Goal: Transaction & Acquisition: Purchase product/service

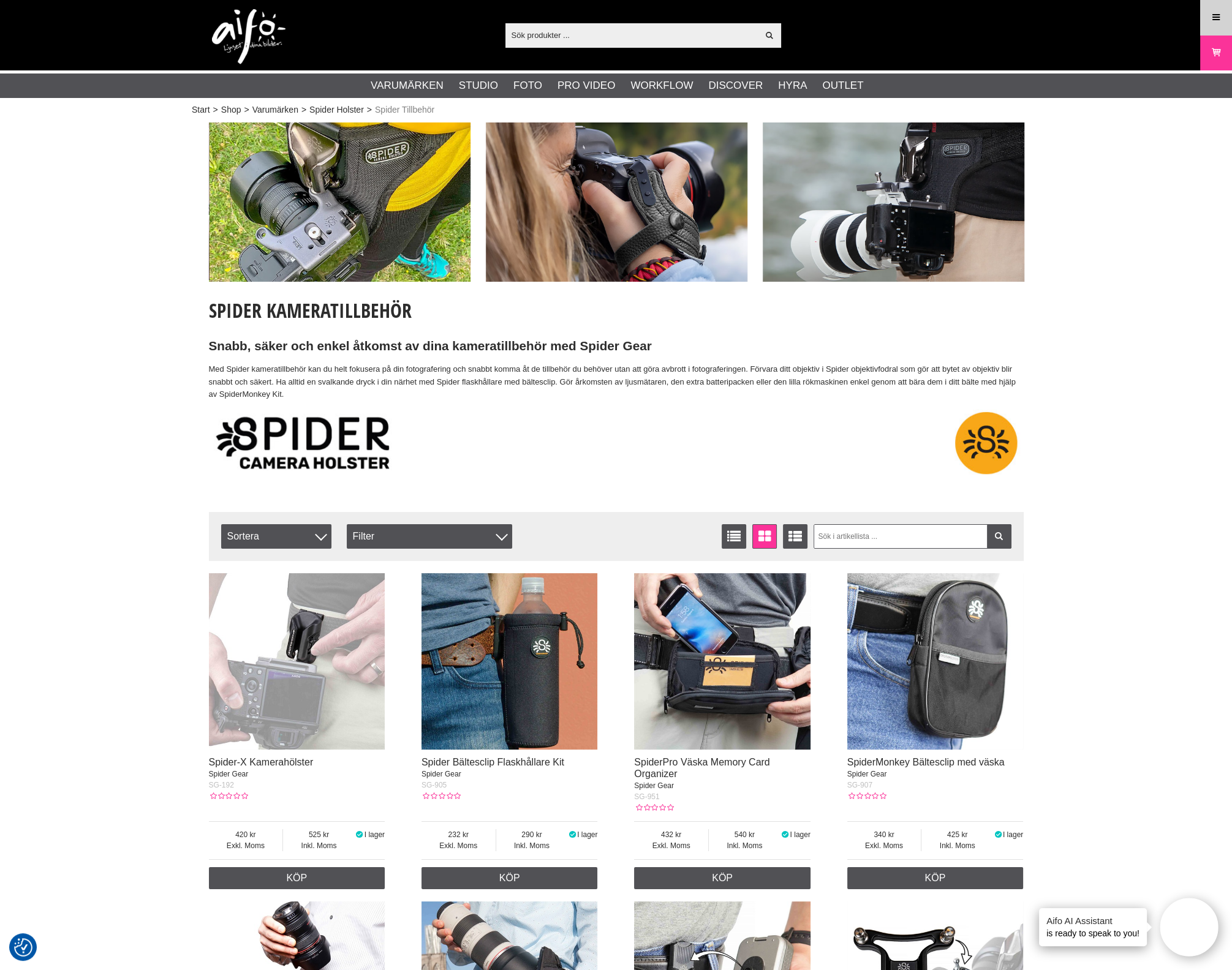
click at [1212, 14] on icon at bounding box center [1216, 18] width 11 height 14
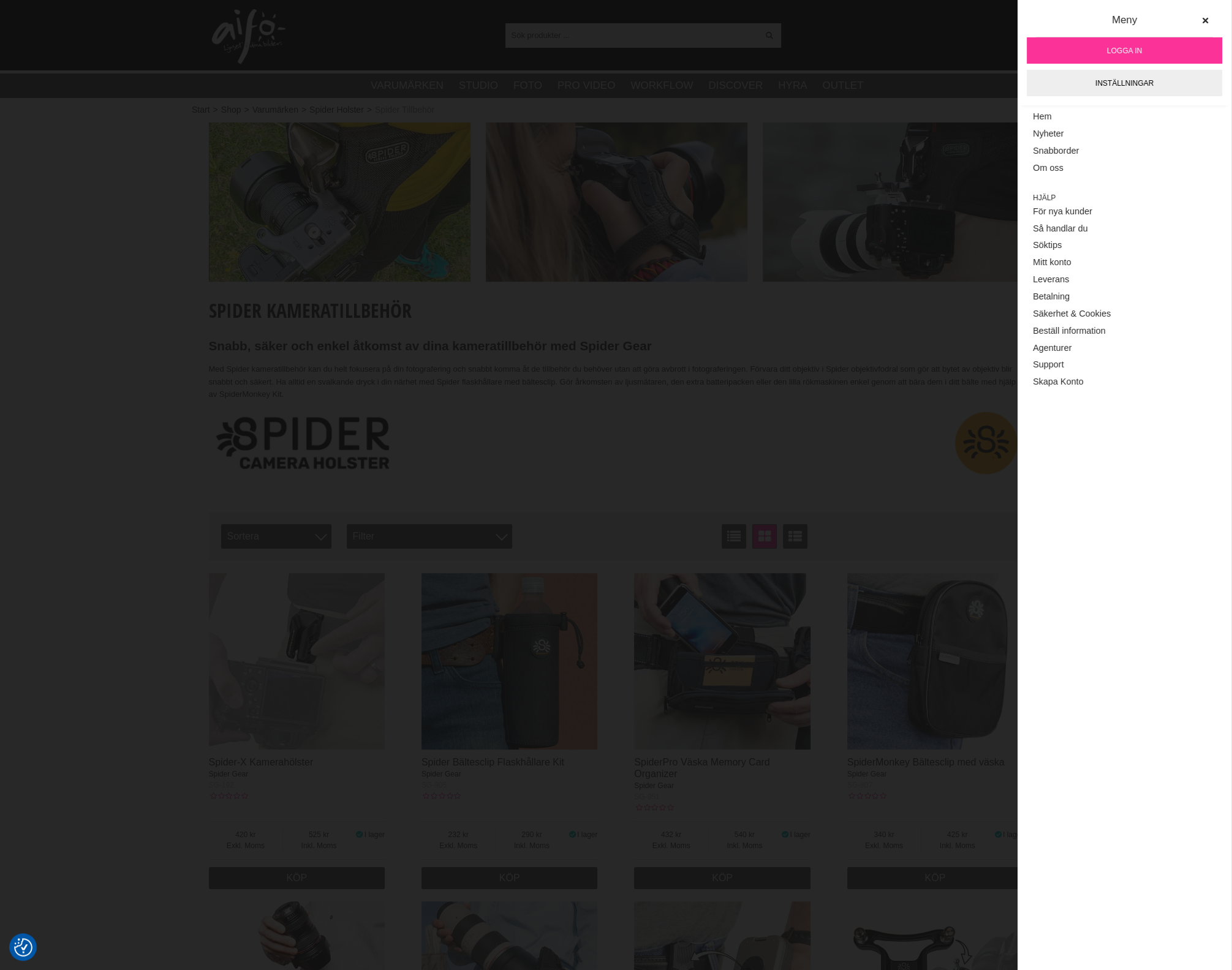
click at [1155, 39] on link "Logga in" at bounding box center [1124, 50] width 196 height 27
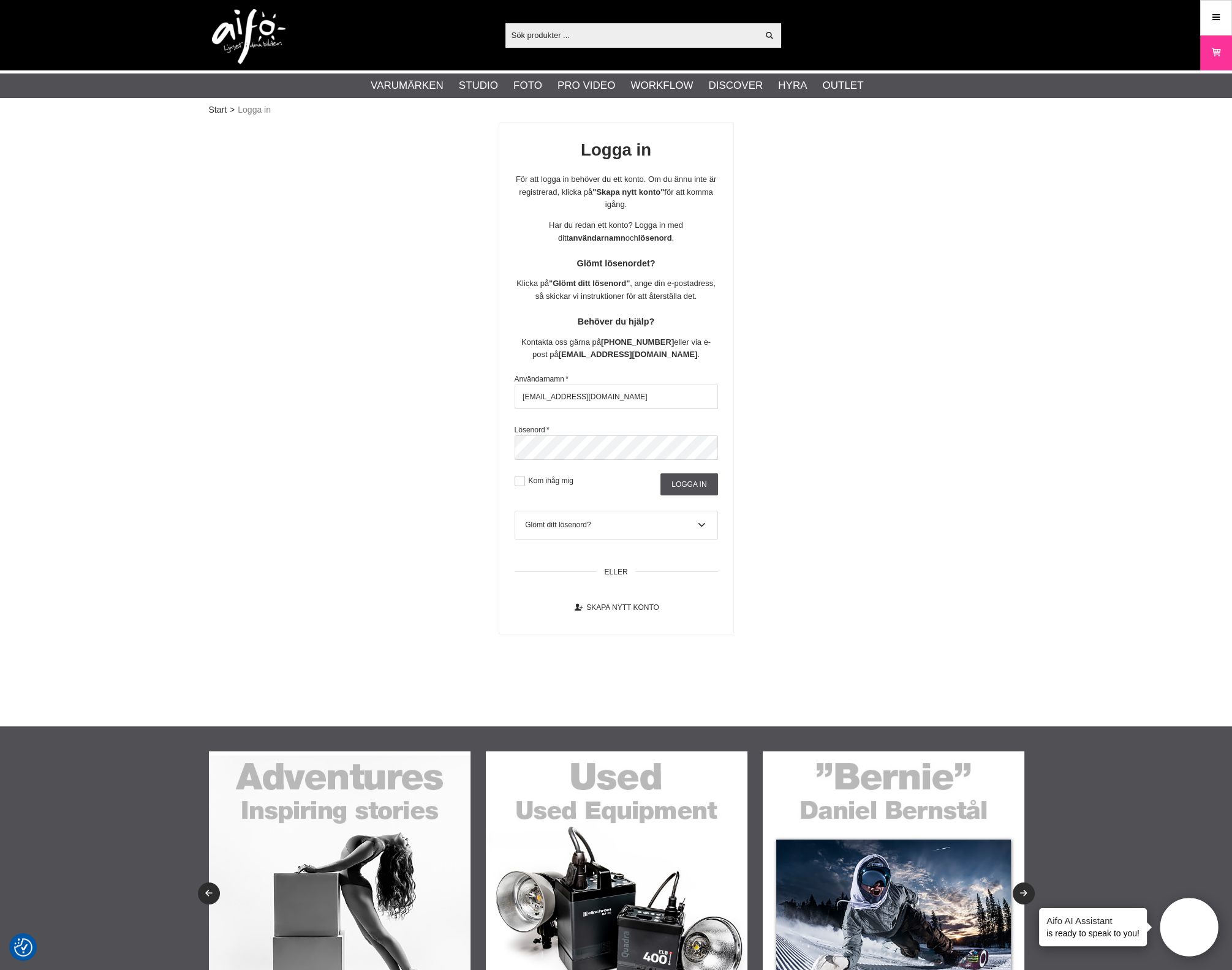
drag, startPoint x: 618, startPoint y: 419, endPoint x: 411, endPoint y: 419, distance: 207.0
click at [380, 415] on div "Logga in För att logga in behöver du ett konto. Om du ännu inte är registrerad,…" at bounding box center [616, 378] width 815 height 512
type input "aifo@kameraexpress.com"
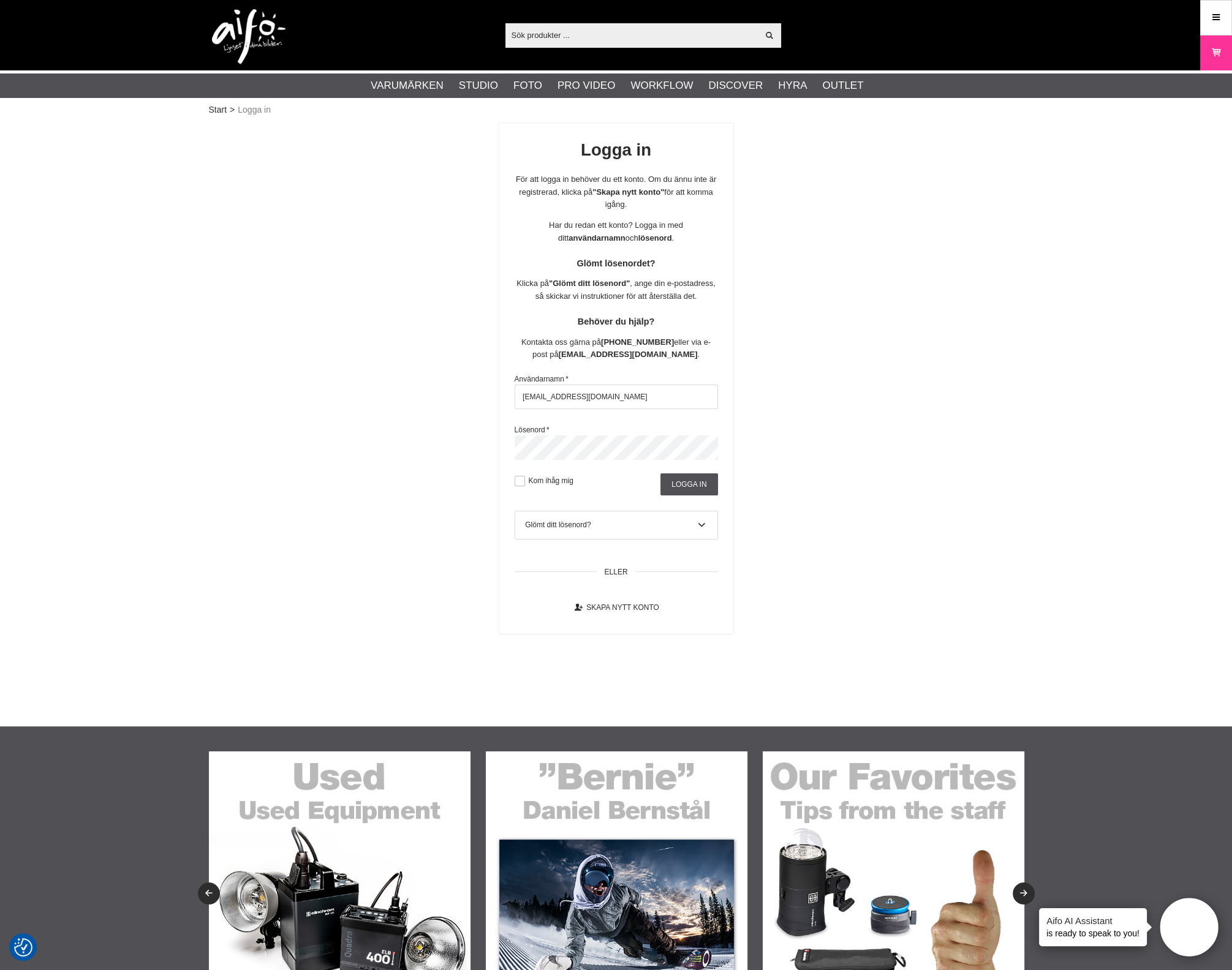
click at [389, 469] on div "Logga in För att logga in behöver du ett konto. Om du ännu inte är registrerad,…" at bounding box center [616, 378] width 815 height 512
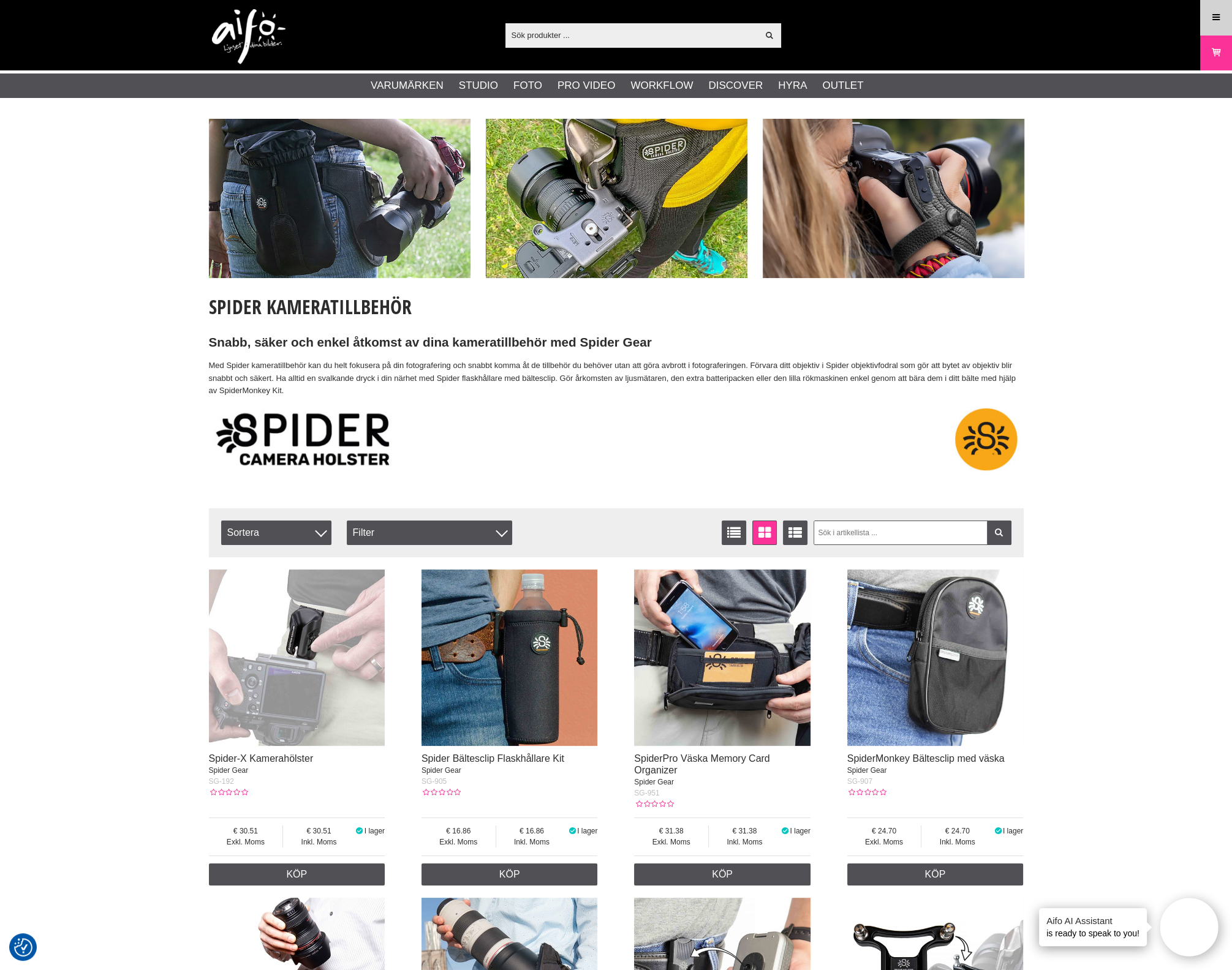
click at [1213, 17] on icon at bounding box center [1216, 18] width 11 height 14
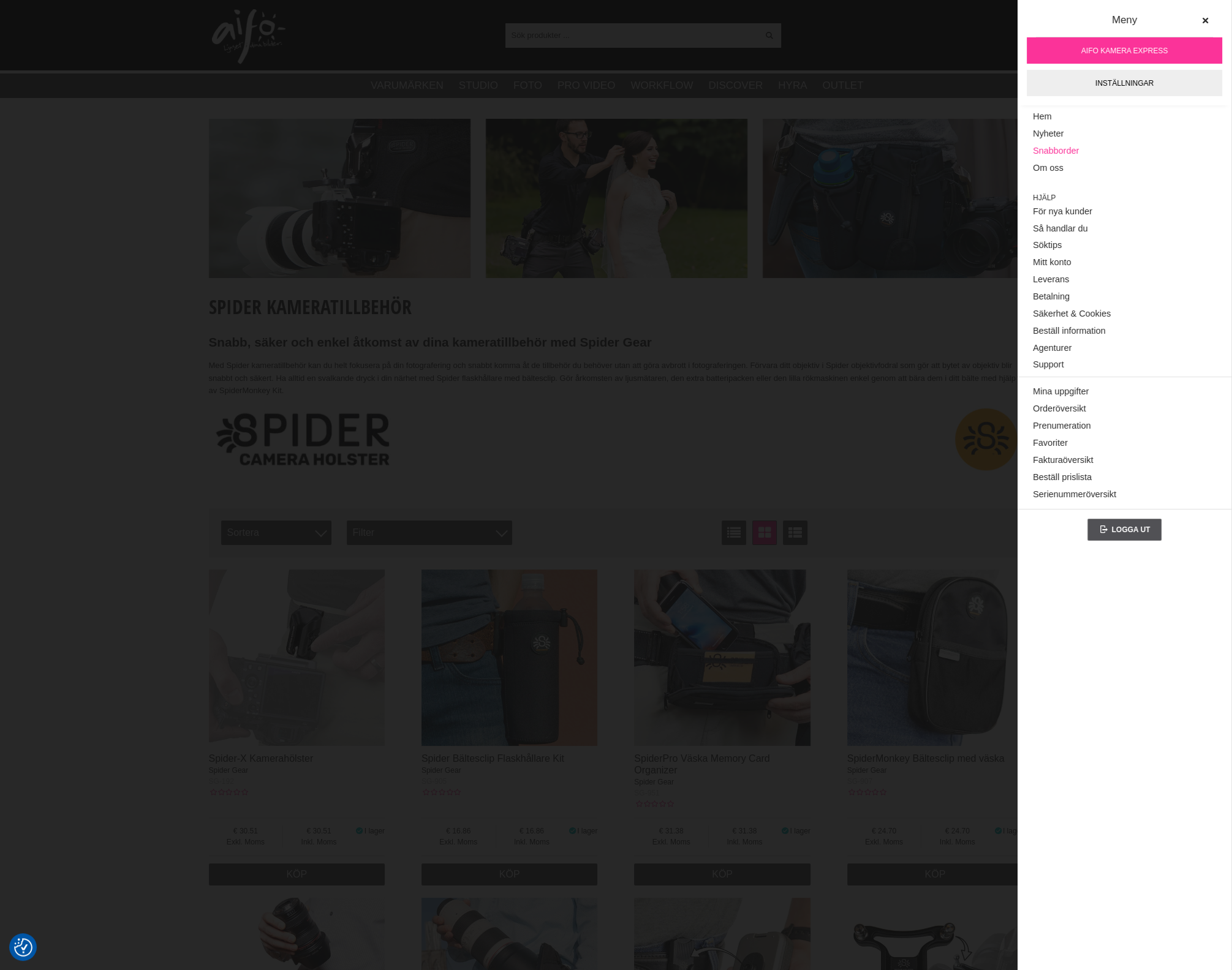
click at [1056, 151] on link "Snabborder" at bounding box center [1123, 151] width 183 height 17
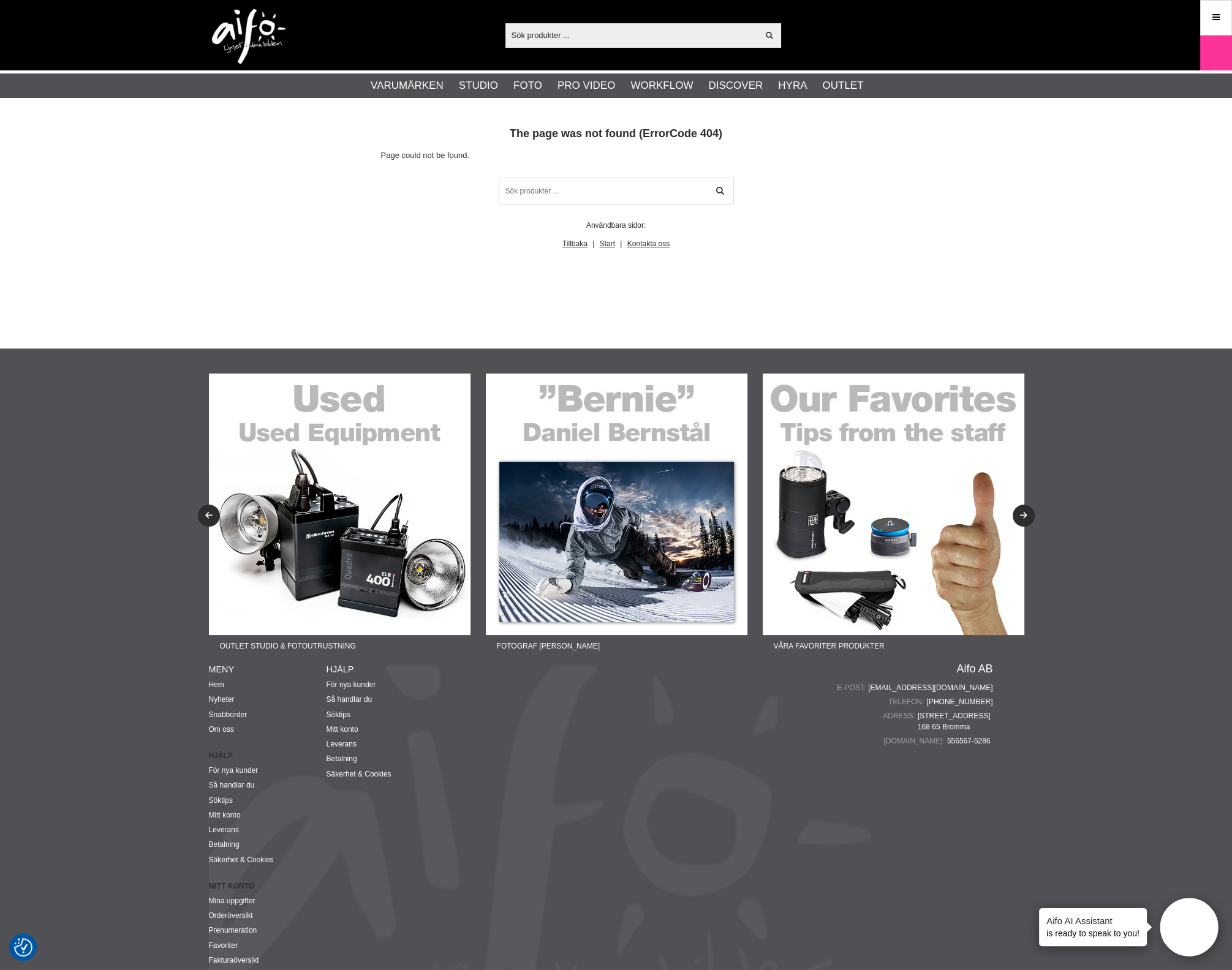
drag, startPoint x: 1216, startPoint y: 22, endPoint x: 1196, endPoint y: 172, distance: 151.3
click at [1216, 22] on icon at bounding box center [1216, 18] width 11 height 14
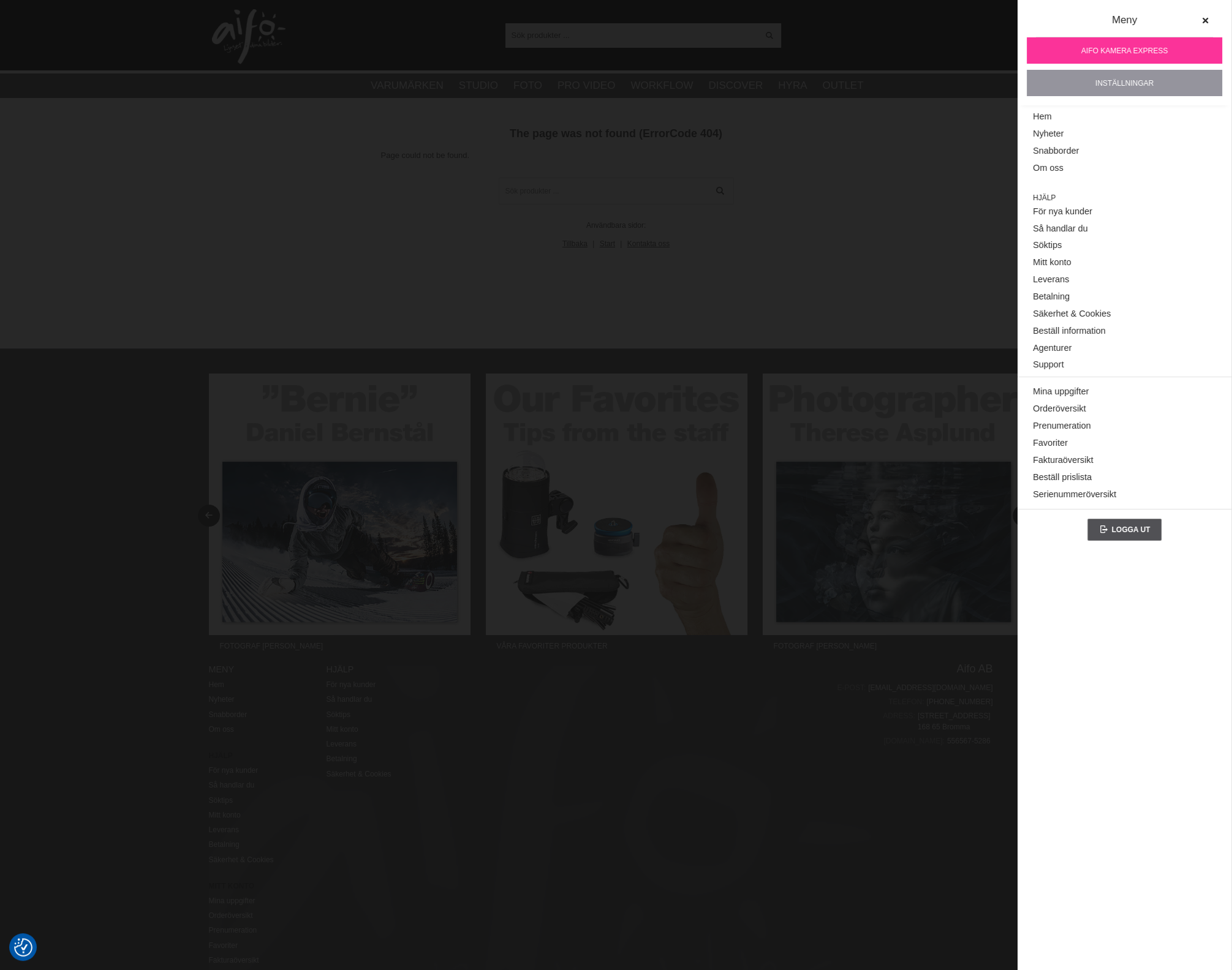
click at [1127, 73] on link "Inställningar" at bounding box center [1124, 83] width 196 height 27
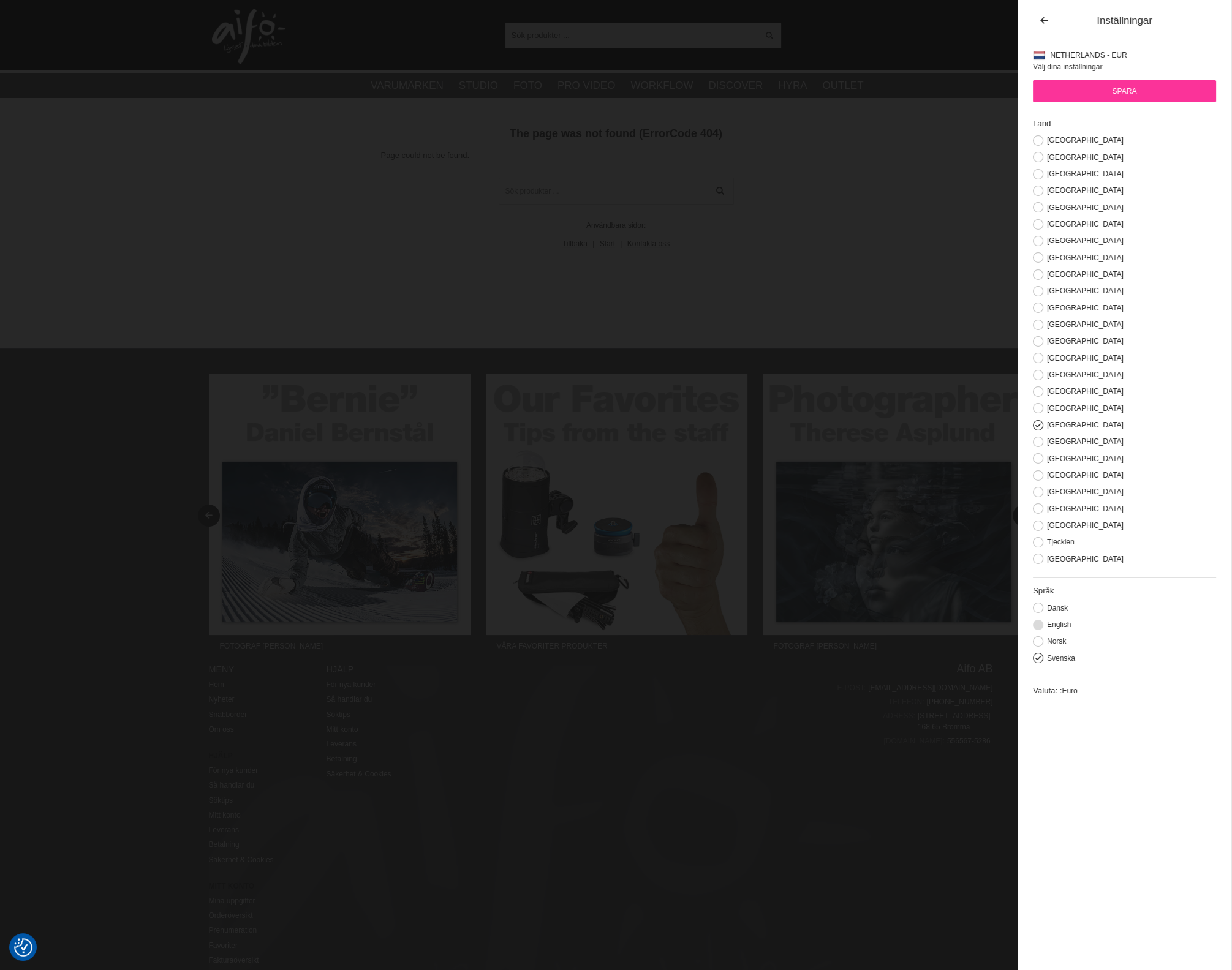
click at [1040, 630] on button at bounding box center [1037, 625] width 10 height 10
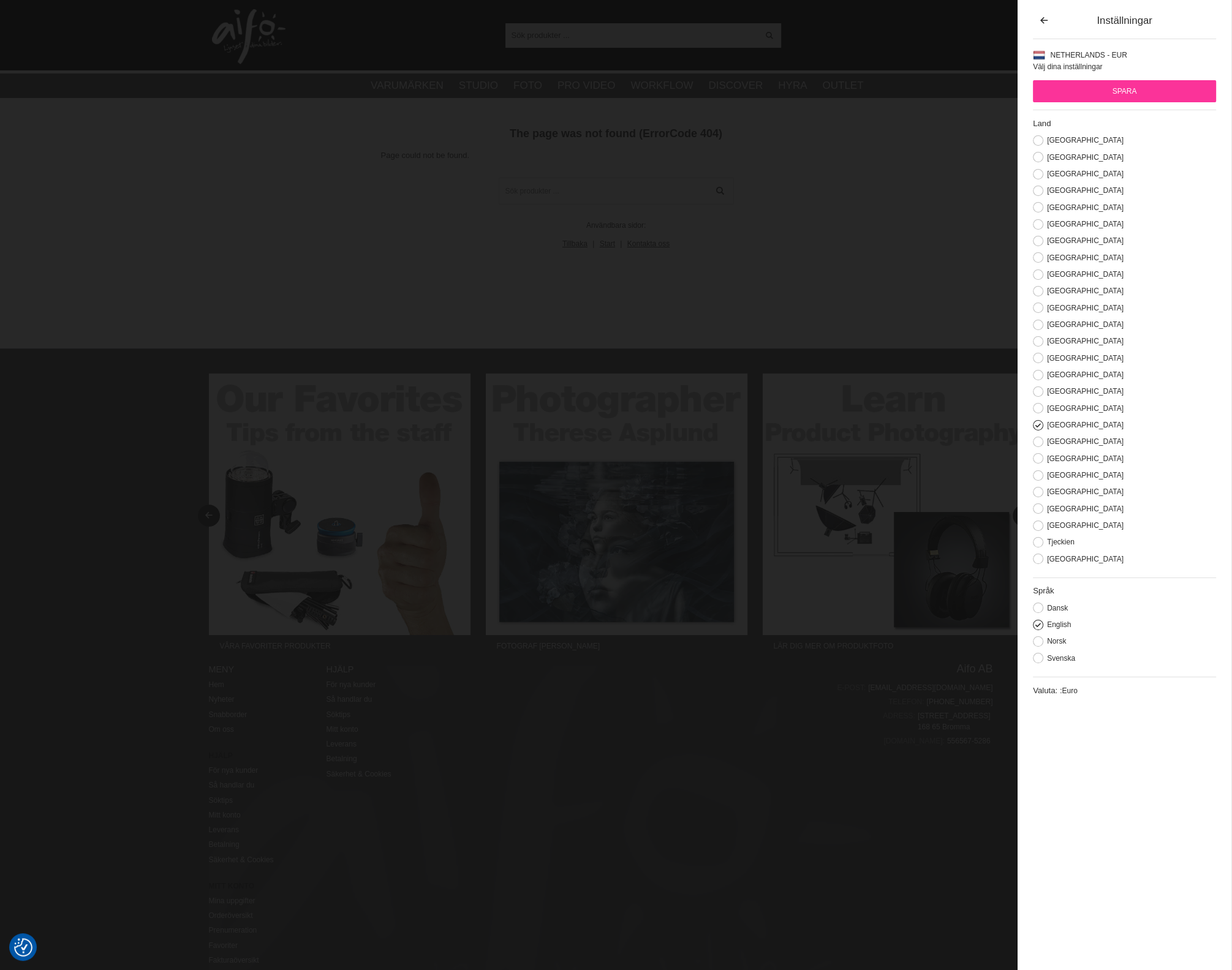
click at [1121, 87] on input "Spara" at bounding box center [1123, 91] width 183 height 22
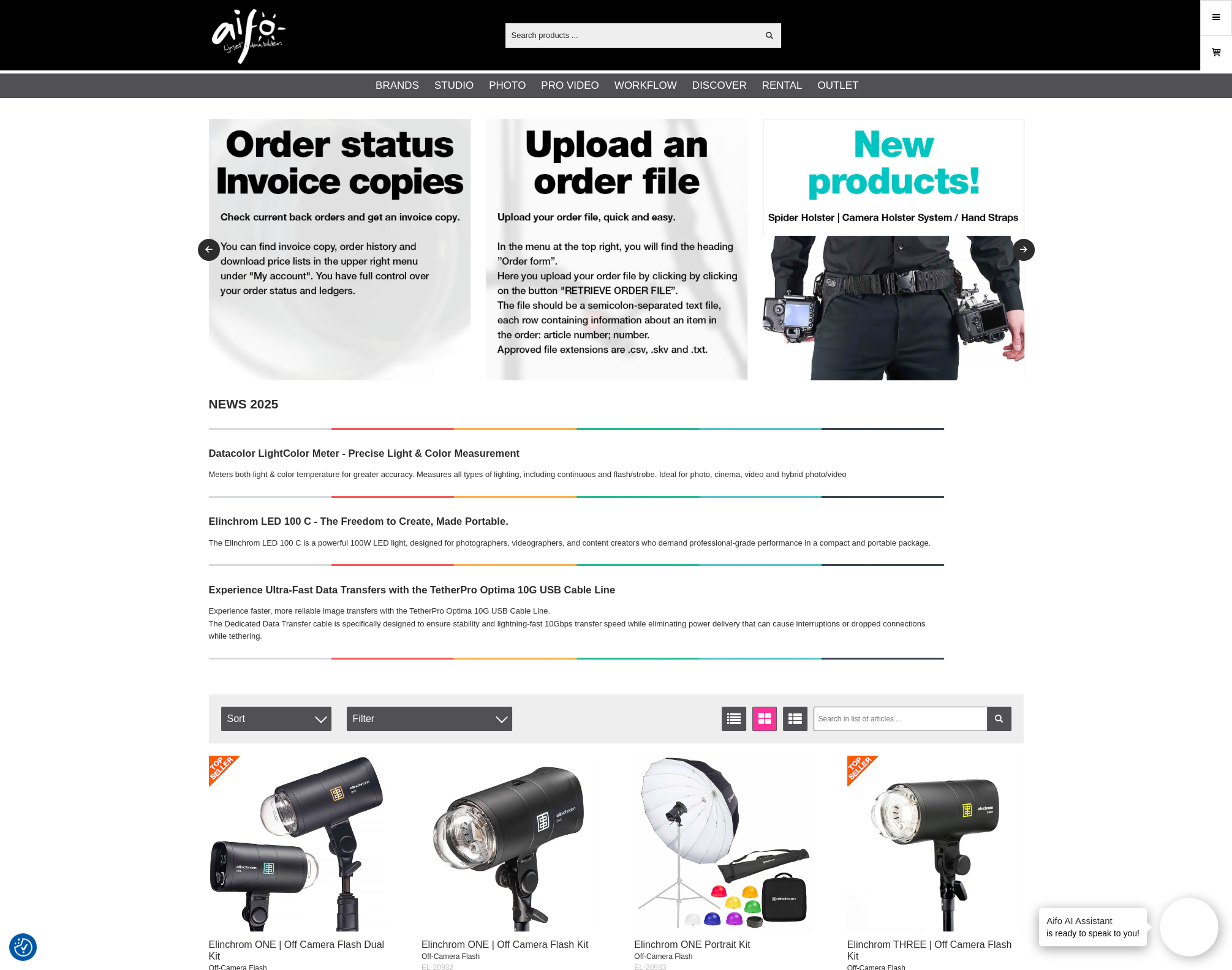
click at [1219, 47] on icon at bounding box center [1215, 52] width 12 height 14
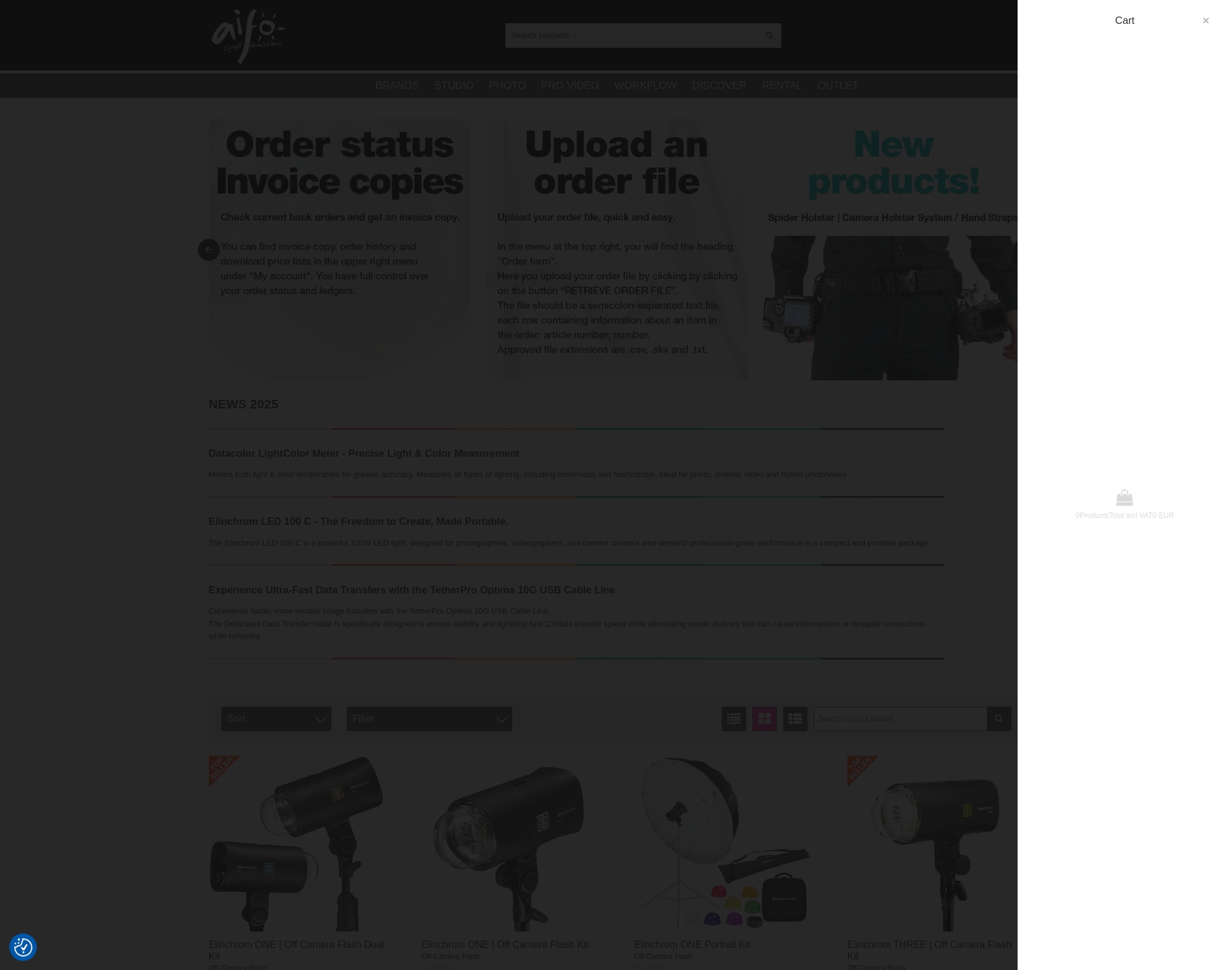
click at [1204, 19] on icon "button" at bounding box center [1205, 21] width 9 height 9
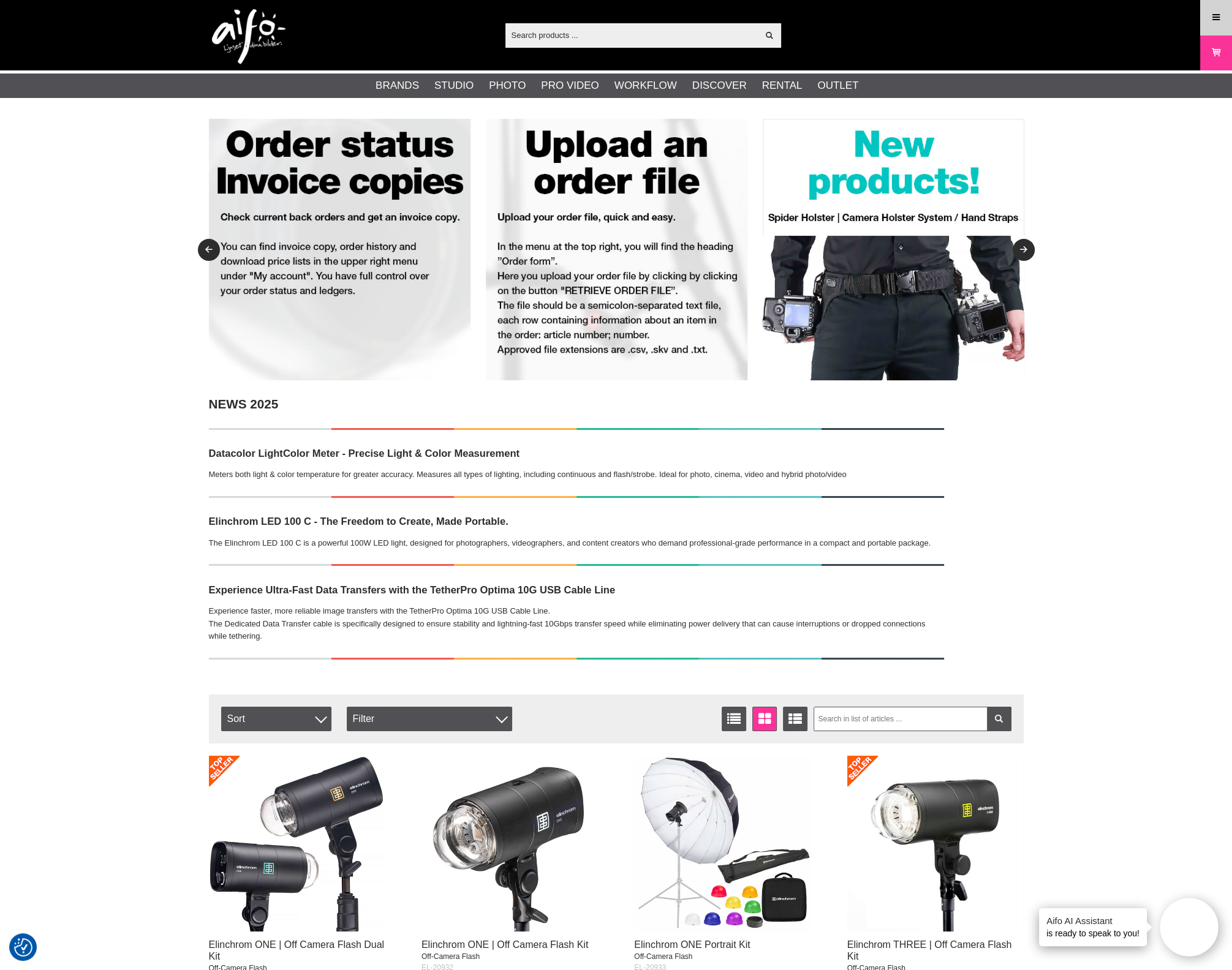
click at [1218, 15] on icon at bounding box center [1216, 18] width 11 height 14
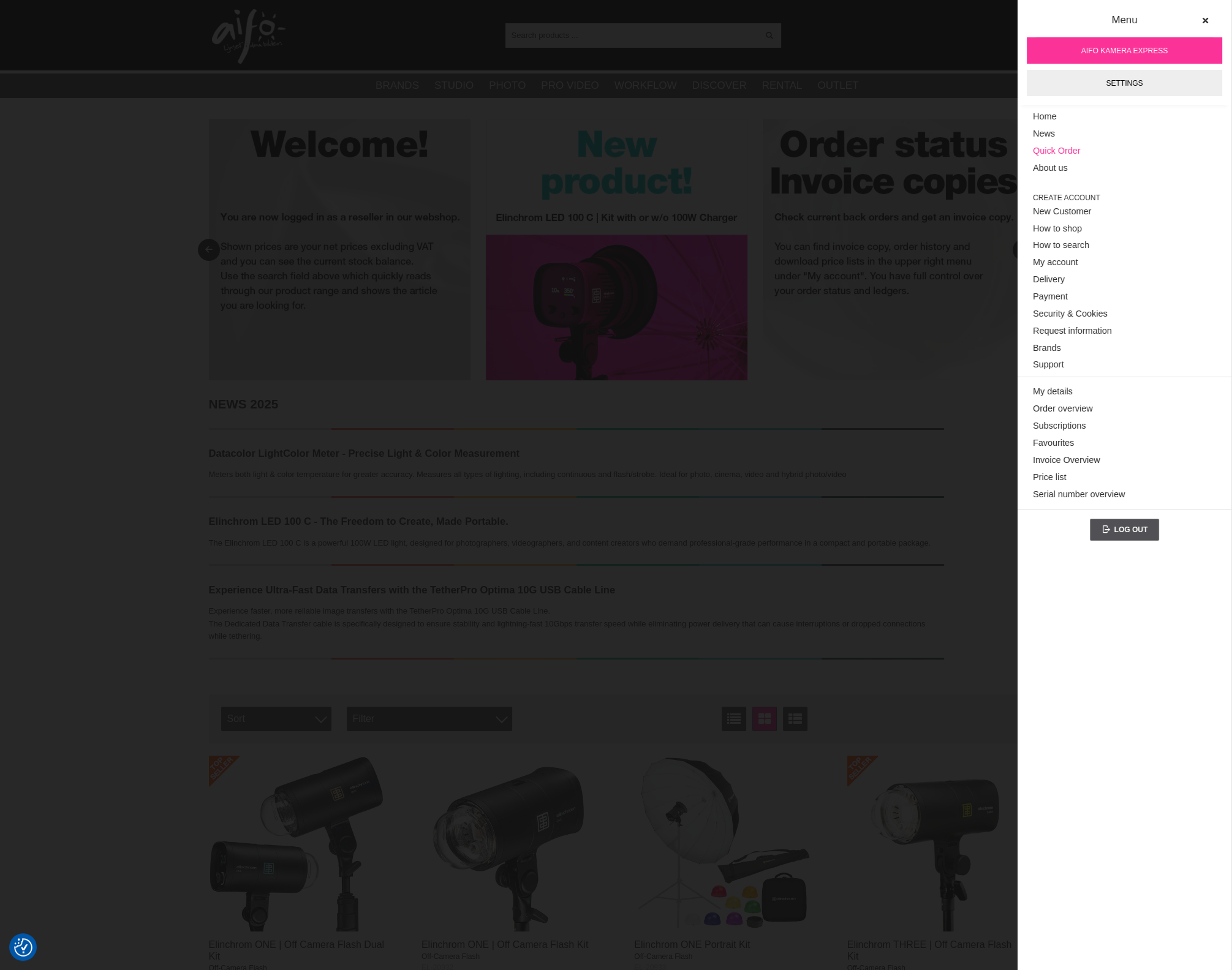
click at [1069, 149] on link "Quick Order" at bounding box center [1123, 151] width 183 height 17
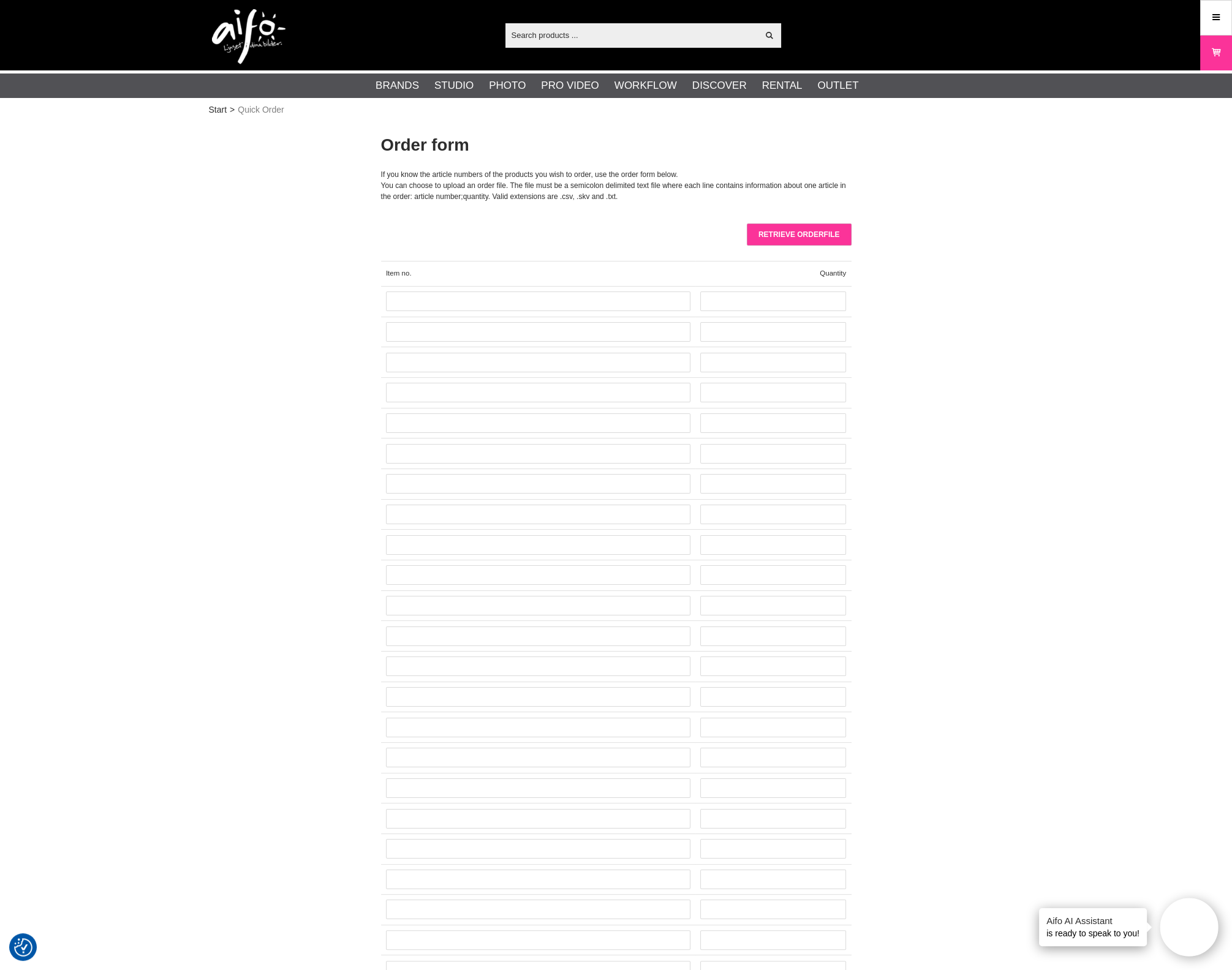
click at [820, 232] on input "Retrieve orderfile" at bounding box center [799, 234] width 105 height 22
click at [823, 229] on input "Retrieve orderfile" at bounding box center [799, 234] width 105 height 22
click at [808, 224] on input "Retrieve orderfile" at bounding box center [799, 234] width 105 height 22
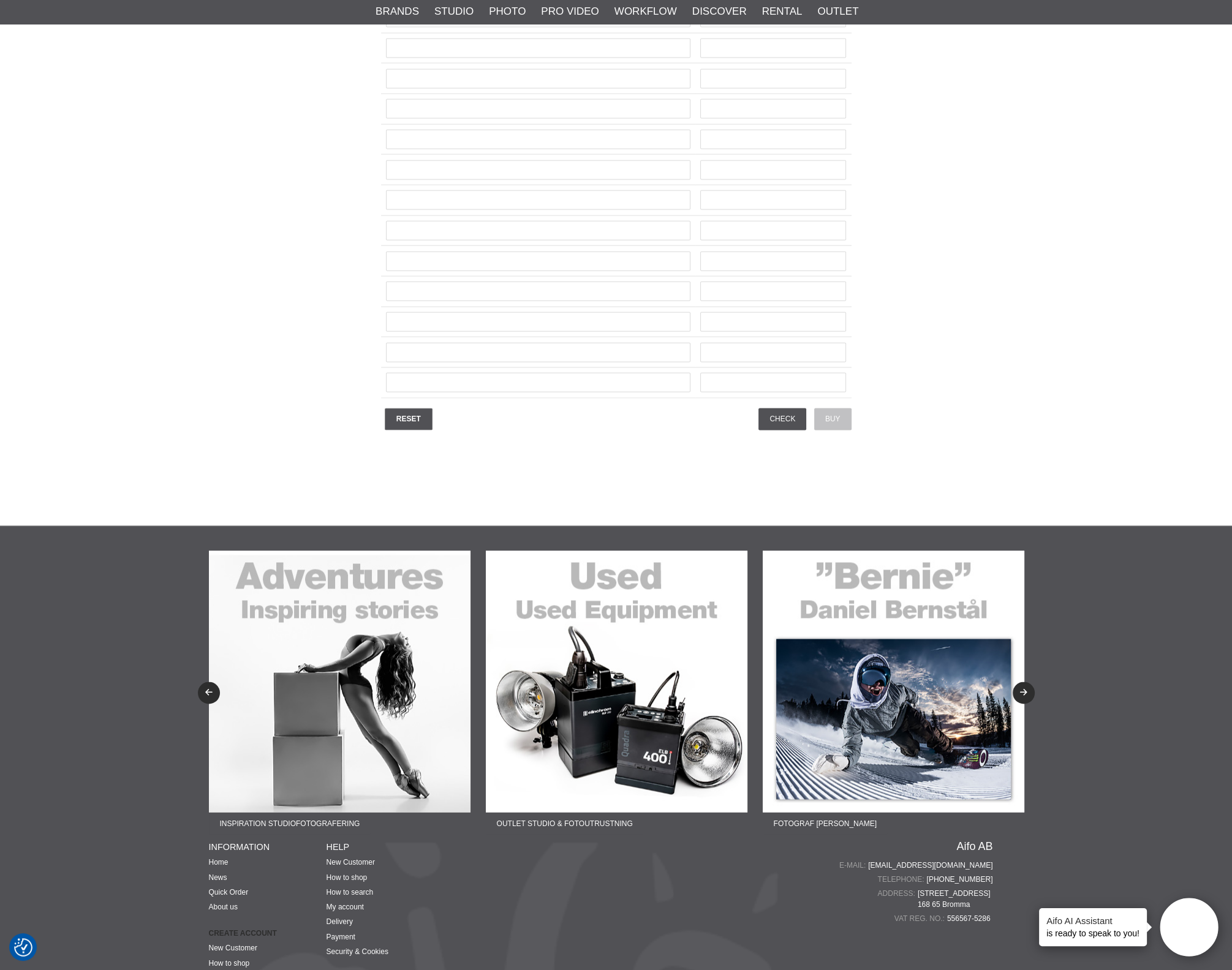
scroll to position [2985, 0]
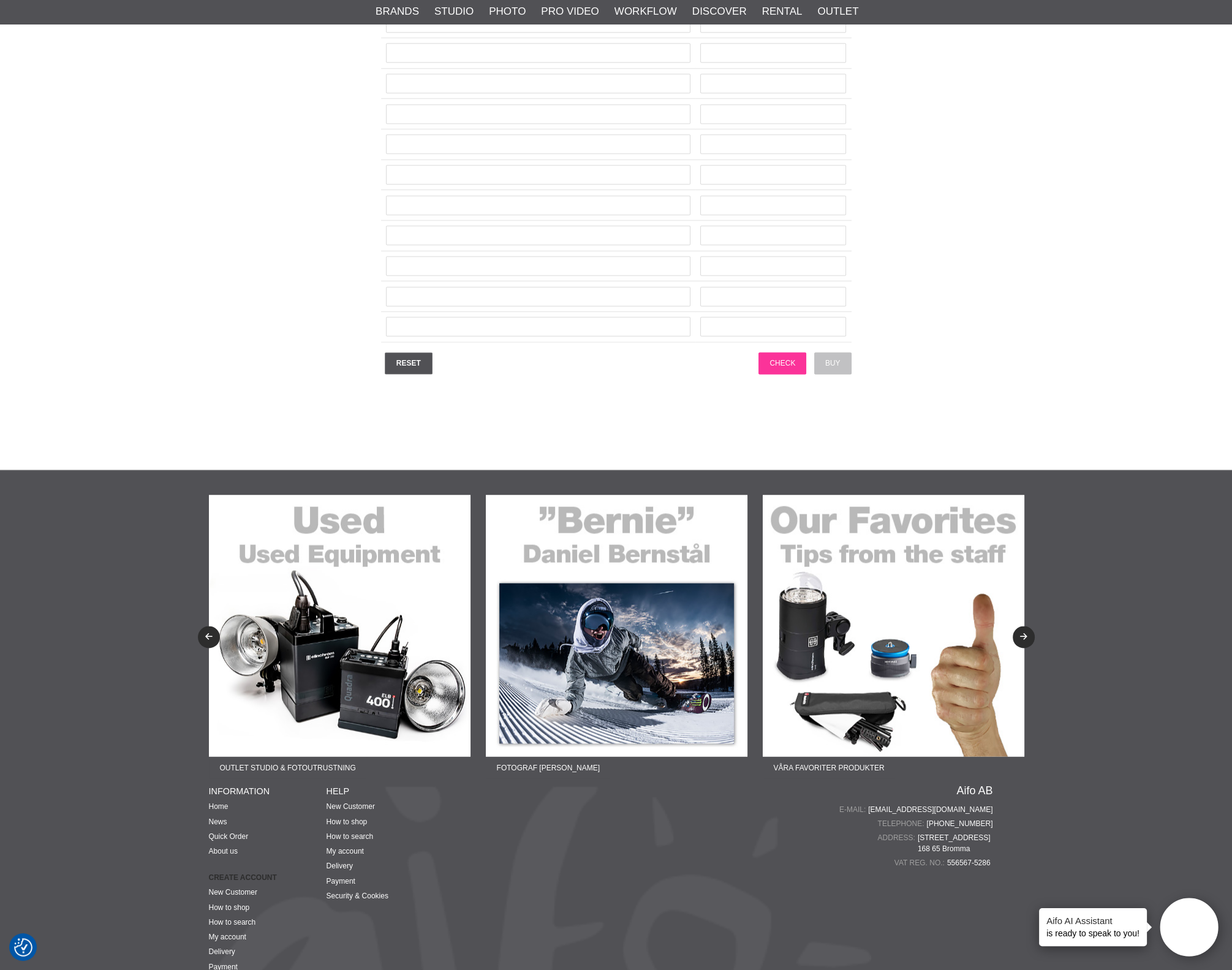
click at [783, 352] on input "Check" at bounding box center [782, 362] width 48 height 22
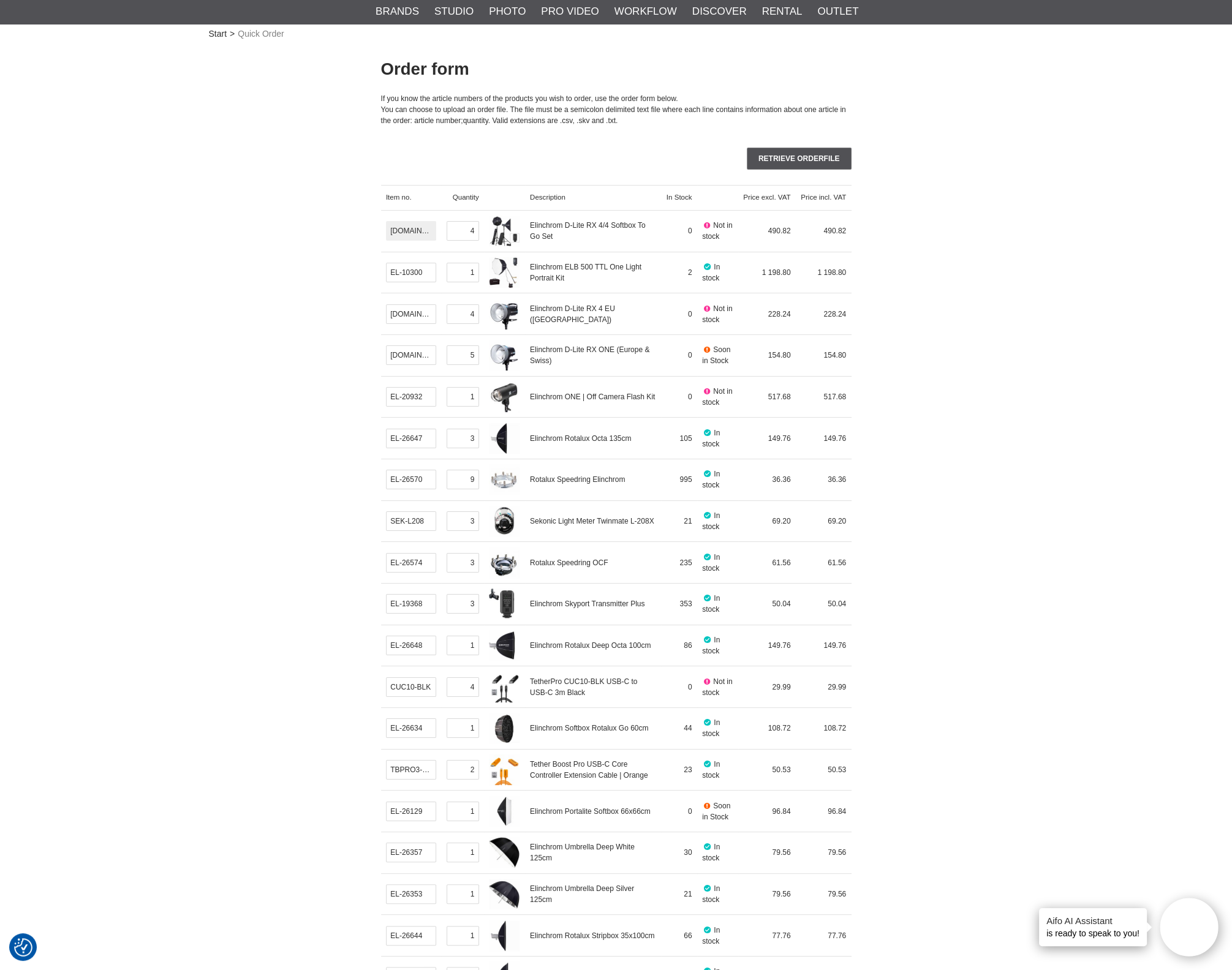
scroll to position [0, 2]
click at [436, 234] on input "[DOMAIN_NAME]" at bounding box center [411, 231] width 50 height 19
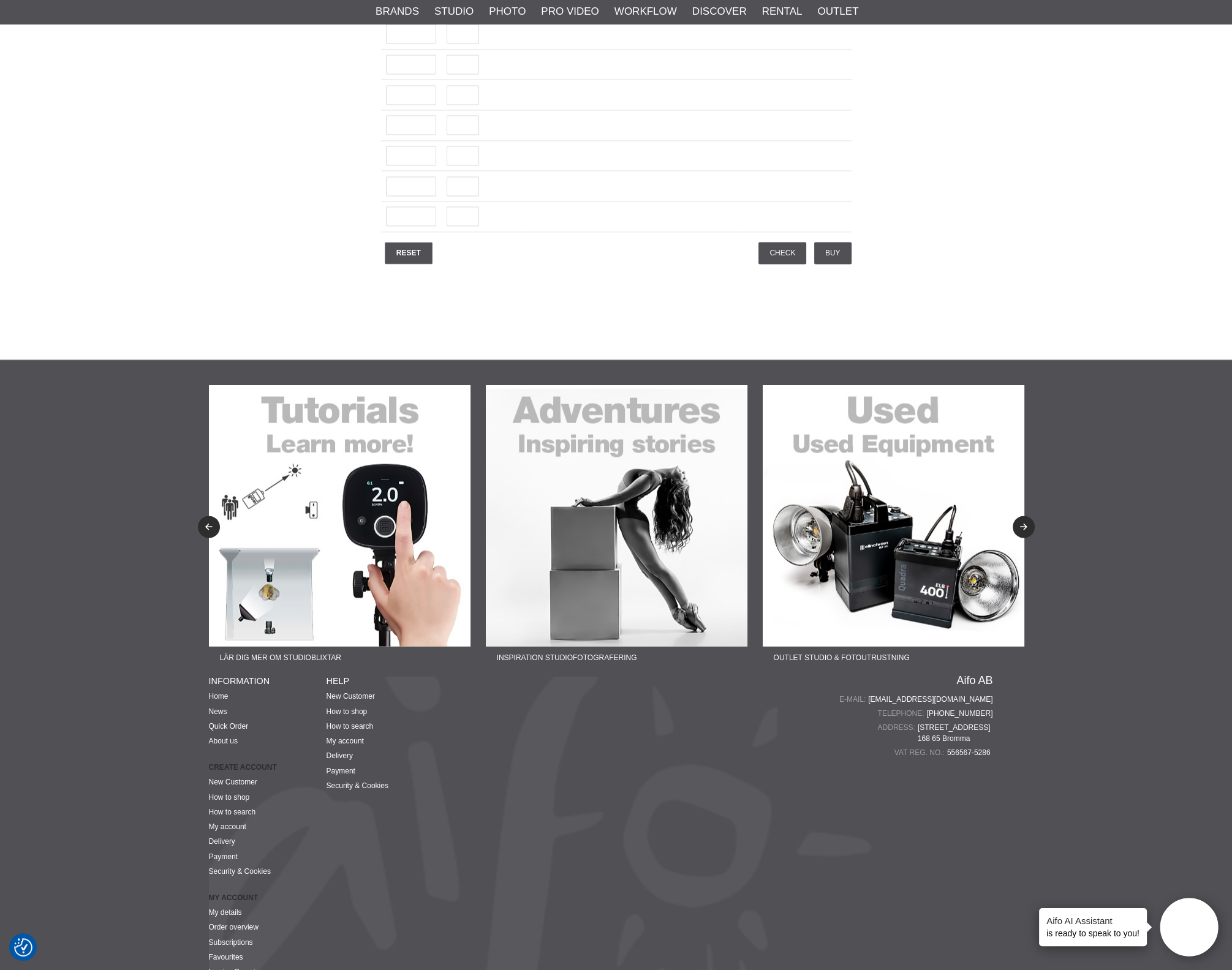
scroll to position [3338, 0]
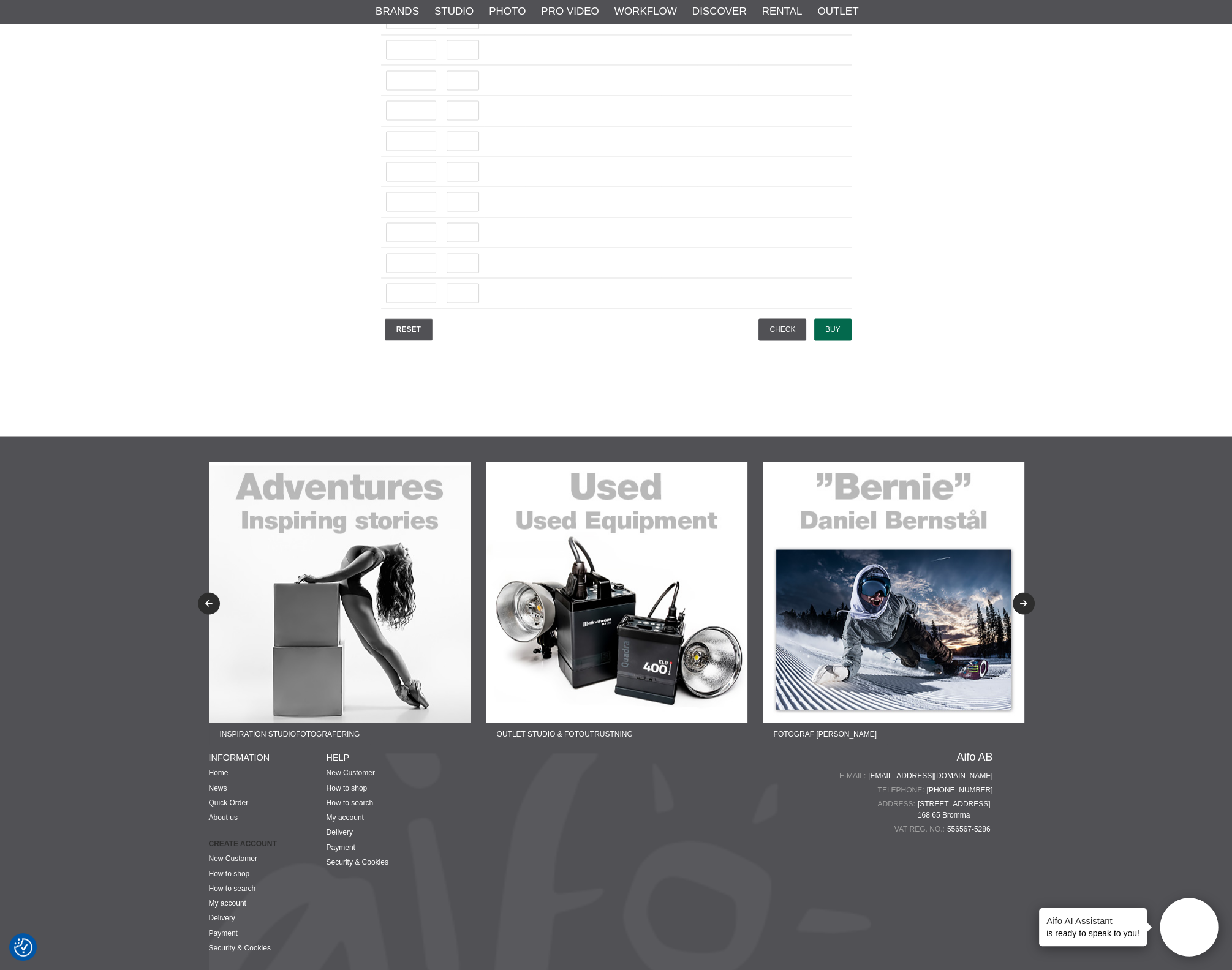
click at [838, 319] on input "Buy" at bounding box center [833, 329] width 37 height 22
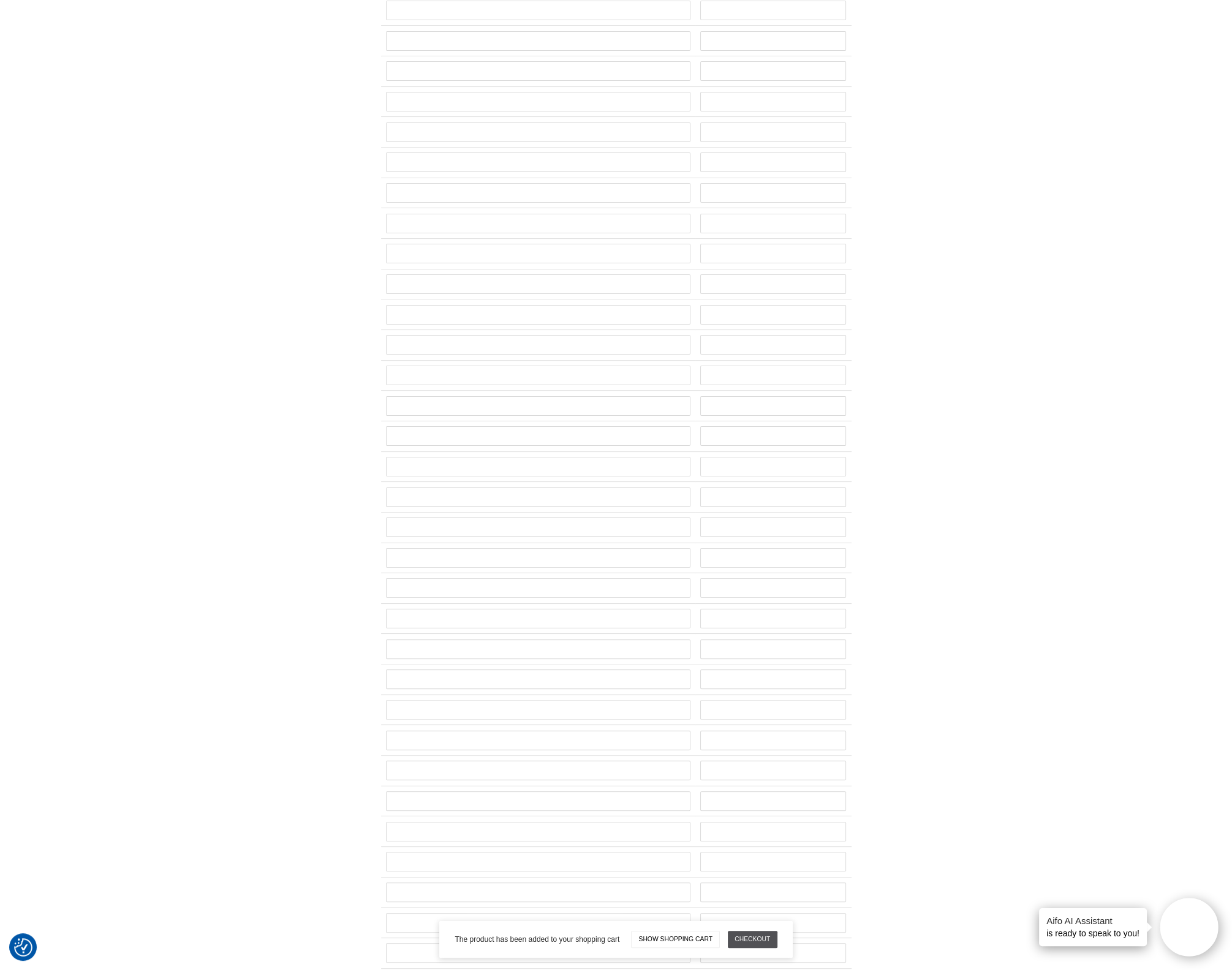
scroll to position [0, 0]
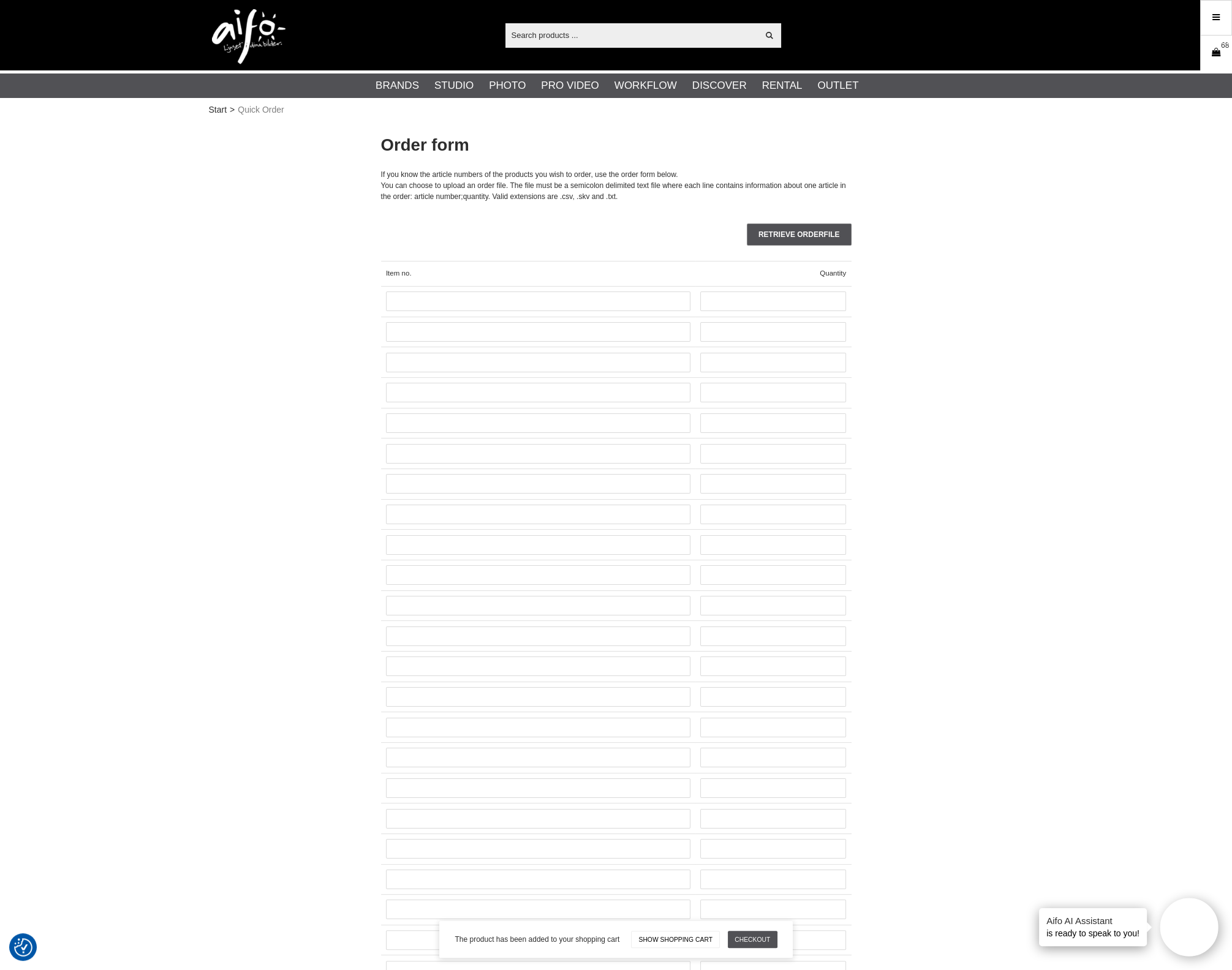
click at [1222, 56] on link "Cart 68" at bounding box center [1216, 53] width 31 height 29
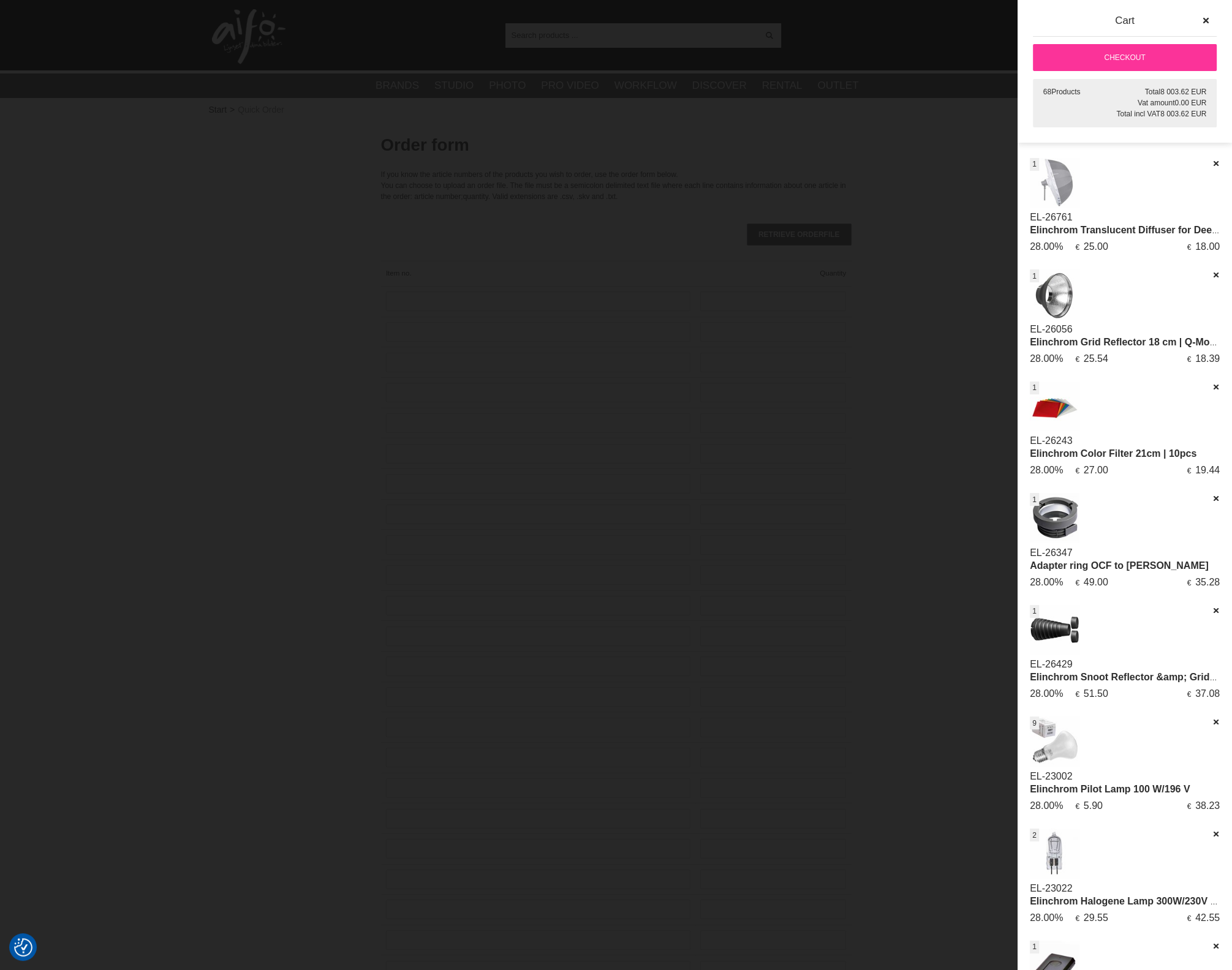
click at [1136, 55] on link "Checkout" at bounding box center [1124, 57] width 184 height 27
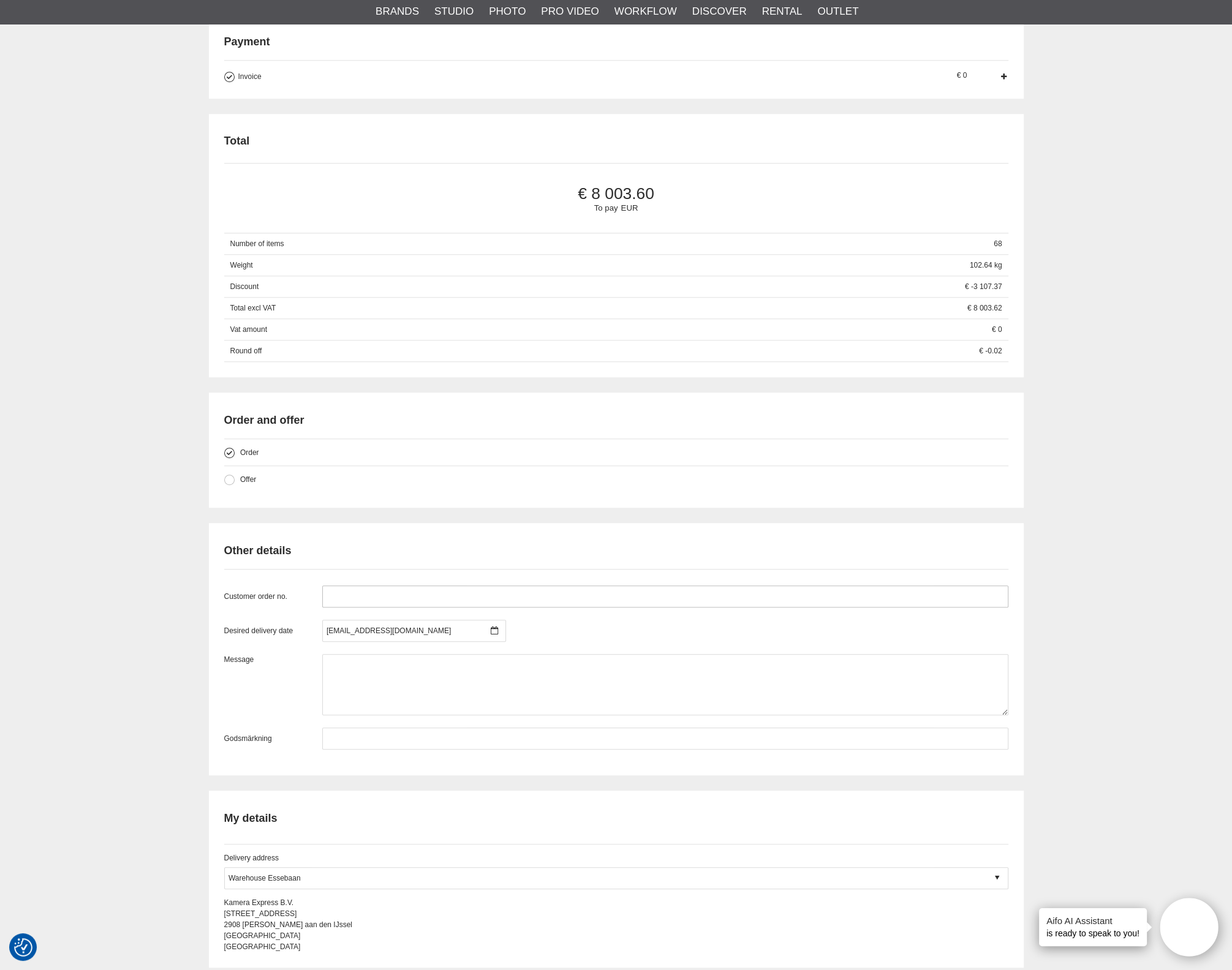
scroll to position [1531, 0]
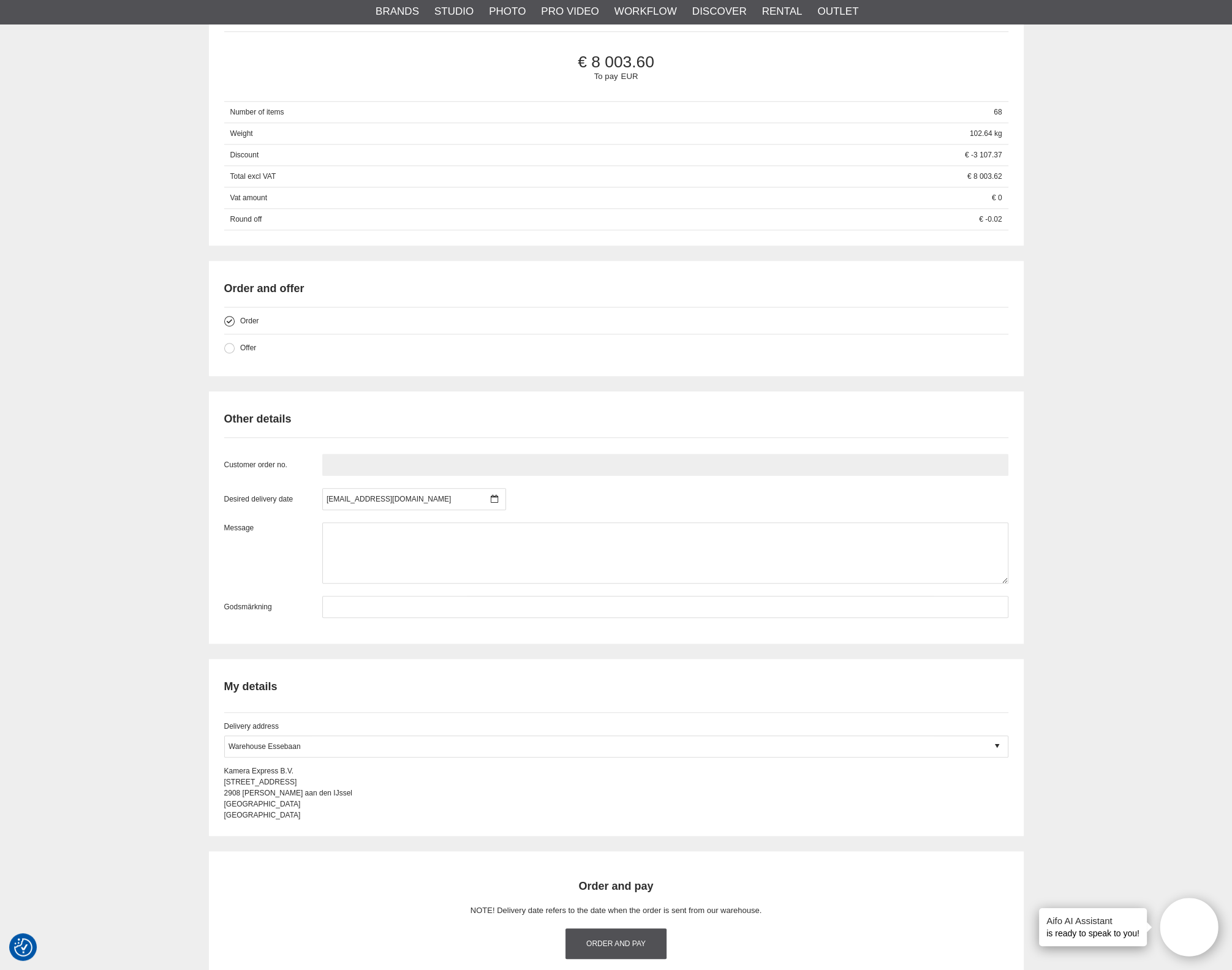
click at [370, 473] on input "text" at bounding box center [665, 464] width 686 height 22
paste input "1176016"
type input "1176016"
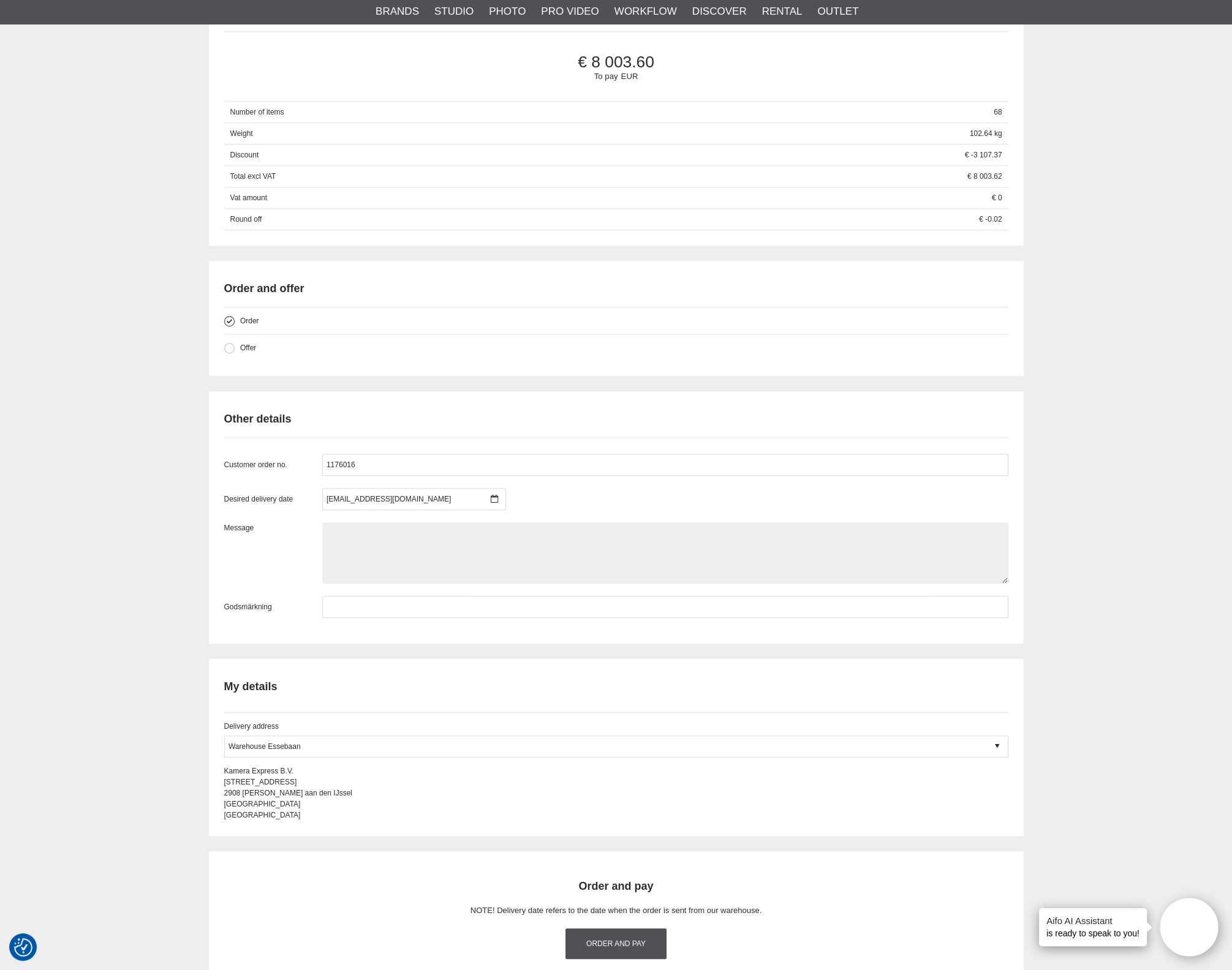
click at [726, 530] on textarea at bounding box center [665, 553] width 686 height 61
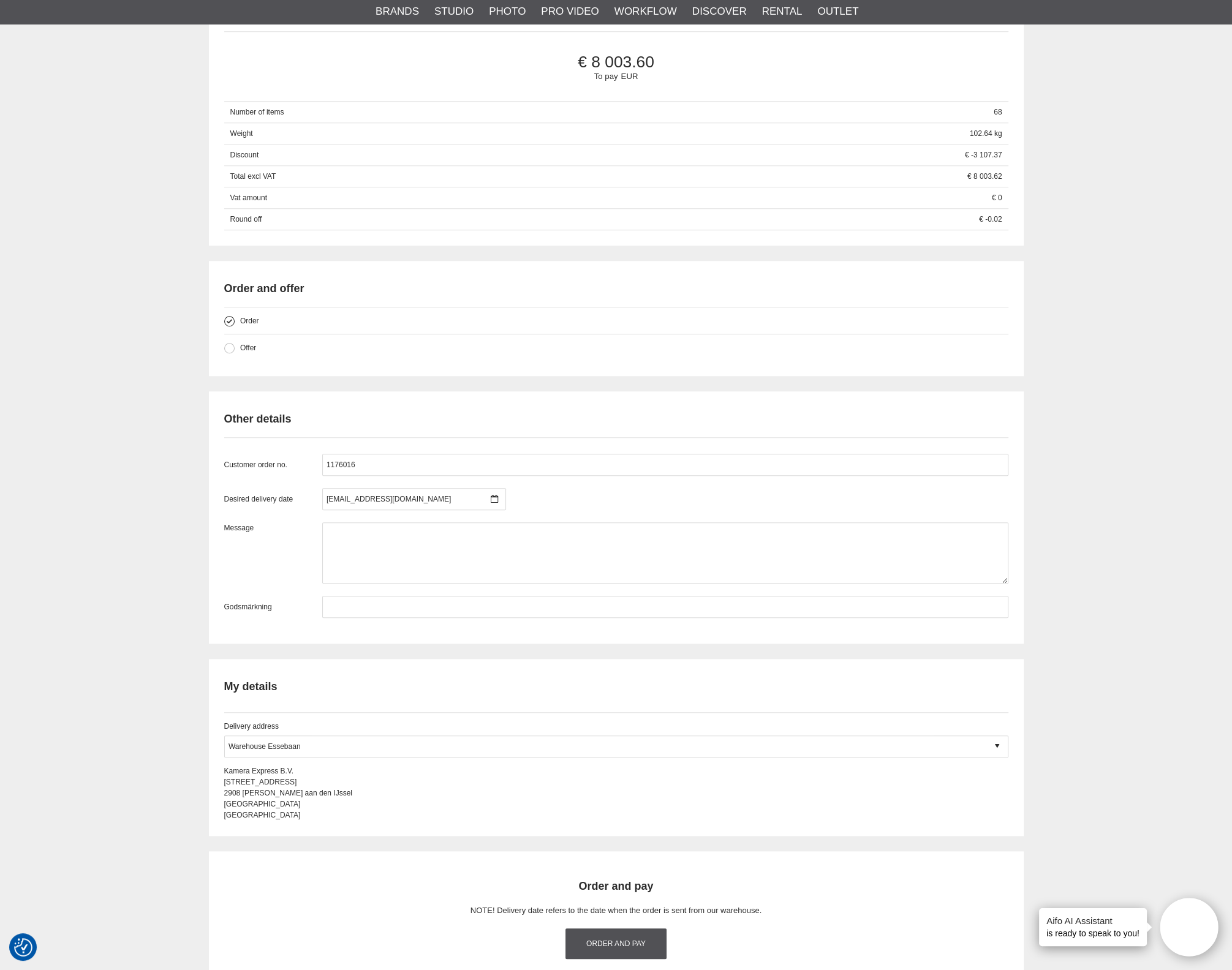
click at [683, 510] on div "Desired delivery date aifo@spv.se October 2025 m t o t f l s 40 29 30 1 2 3 4 5…" at bounding box center [616, 498] width 784 height 22
drag, startPoint x: 396, startPoint y: 502, endPoint x: 243, endPoint y: 490, distance: 153.5
click at [243, 490] on div "Customer order no. 1176016 Desired delivery date aifo@spv.se October 2025 m t o…" at bounding box center [616, 536] width 784 height 164
click at [324, 492] on div "Customer order no. 1176016 Desired delivery date aifo@spv.se October 2025 m t o…" at bounding box center [616, 536] width 784 height 164
drag, startPoint x: 370, startPoint y: 500, endPoint x: 276, endPoint y: 497, distance: 94.0
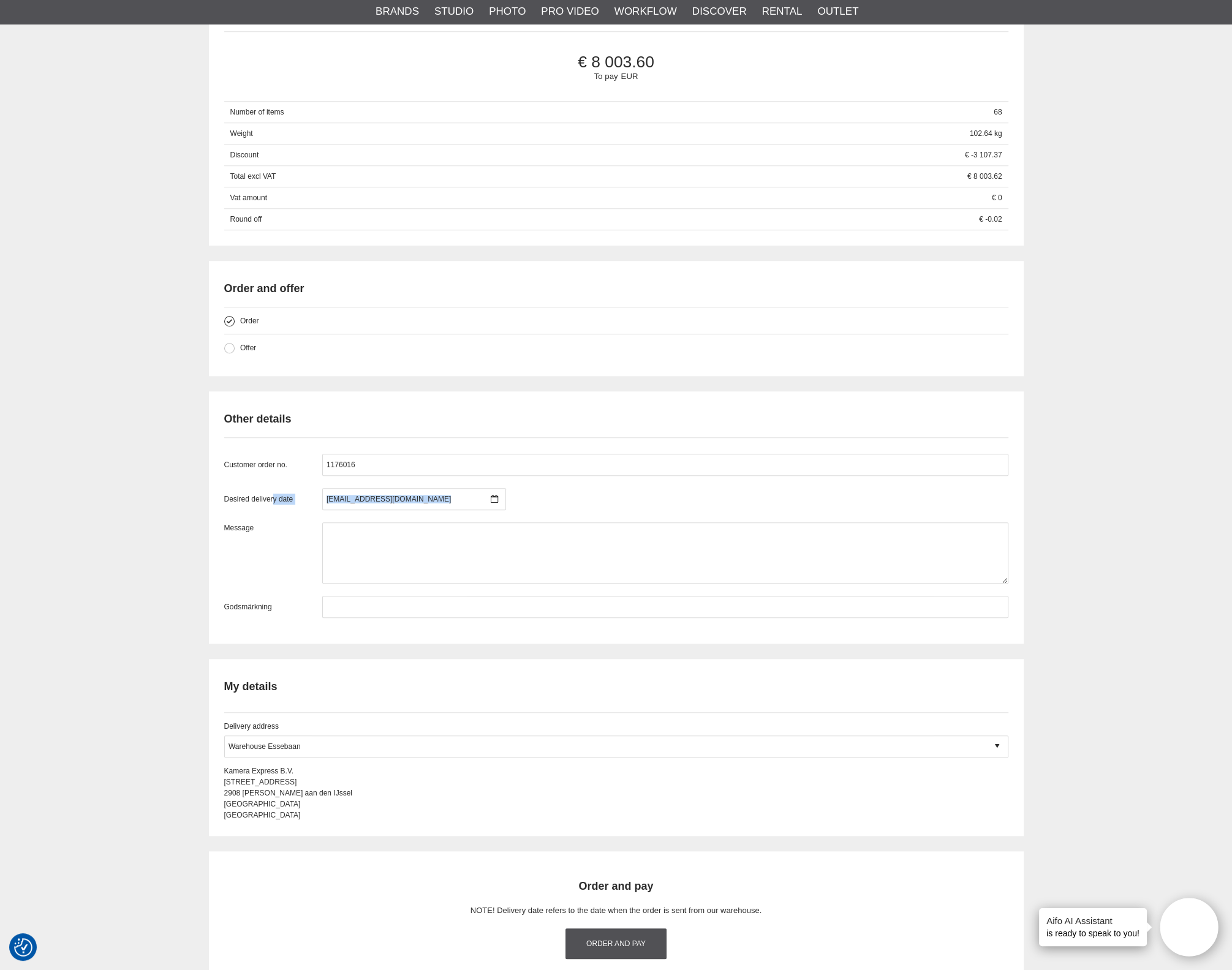
click at [276, 497] on div "Desired delivery date aifo@spv.se October 2025 m t o t f l s 40 29 30 1 2 3 4 5…" at bounding box center [616, 498] width 784 height 22
click at [377, 502] on div at bounding box center [414, 498] width 184 height 22
drag, startPoint x: 376, startPoint y: 506, endPoint x: 341, endPoint y: 507, distance: 35.0
click at [341, 507] on div at bounding box center [414, 498] width 184 height 22
click at [352, 500] on div at bounding box center [414, 498] width 184 height 22
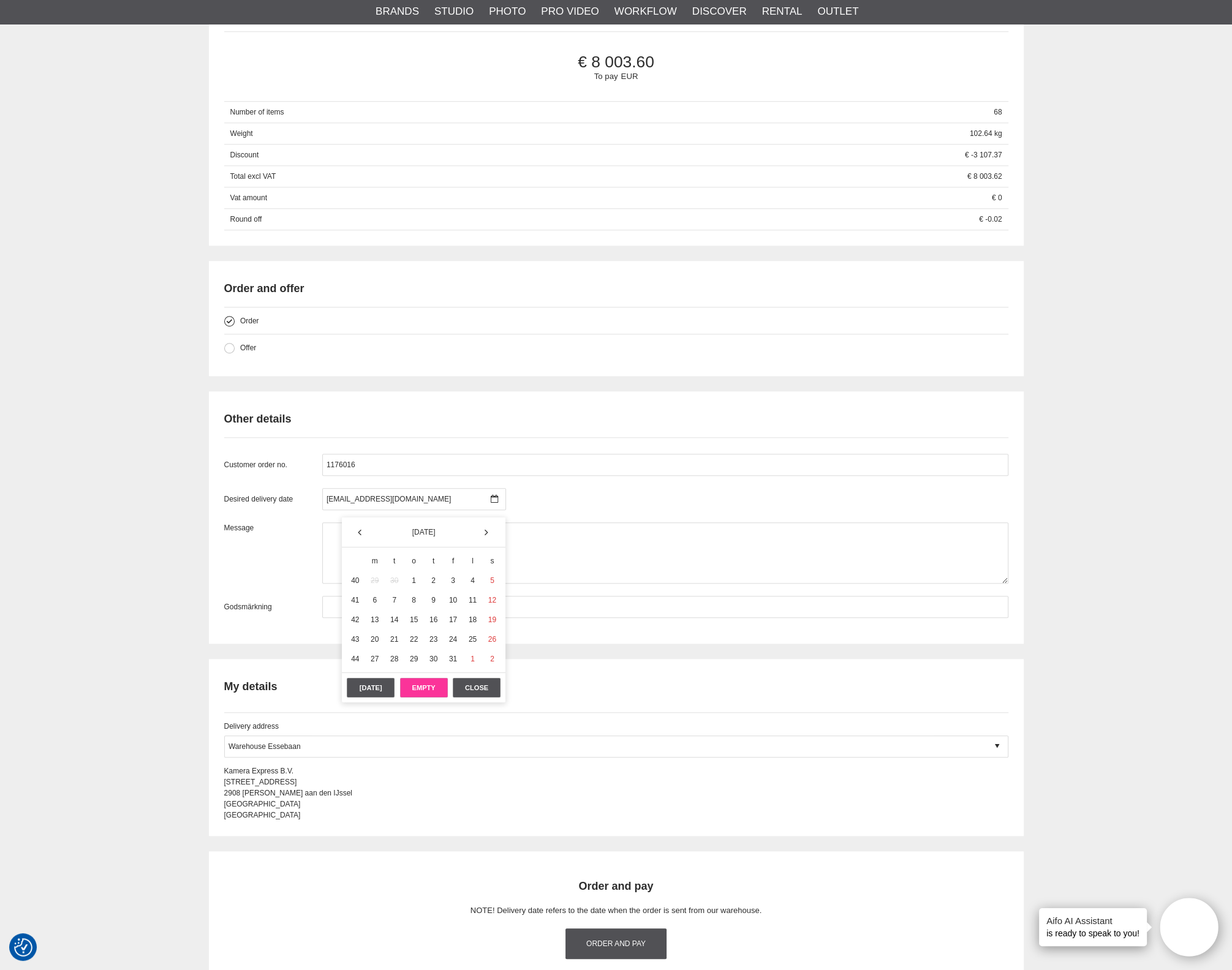
click at [415, 682] on div "Empty" at bounding box center [424, 687] width 48 height 19
click at [395, 510] on div at bounding box center [414, 498] width 184 height 22
click at [398, 502] on div at bounding box center [414, 498] width 184 height 22
click at [380, 510] on div at bounding box center [414, 498] width 184 height 22
drag, startPoint x: 316, startPoint y: 468, endPoint x: 341, endPoint y: 498, distance: 39.1
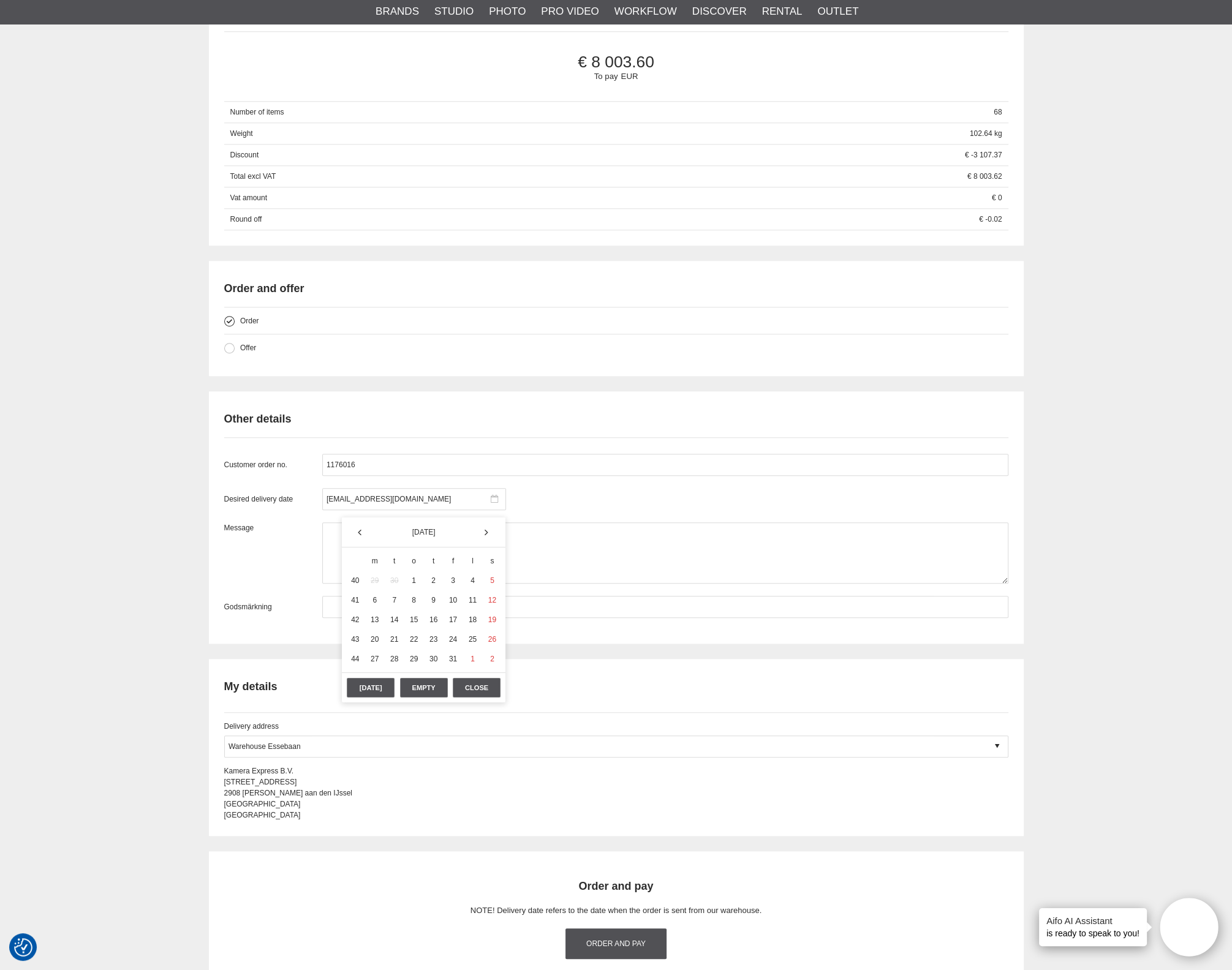
click at [321, 476] on div "Customer order no. 1176016" at bounding box center [616, 464] width 784 height 22
click at [361, 506] on div at bounding box center [414, 498] width 184 height 22
click at [365, 502] on div at bounding box center [414, 498] width 184 height 22
drag, startPoint x: 365, startPoint y: 502, endPoint x: 330, endPoint y: 503, distance: 35.0
click at [355, 503] on div at bounding box center [414, 498] width 184 height 22
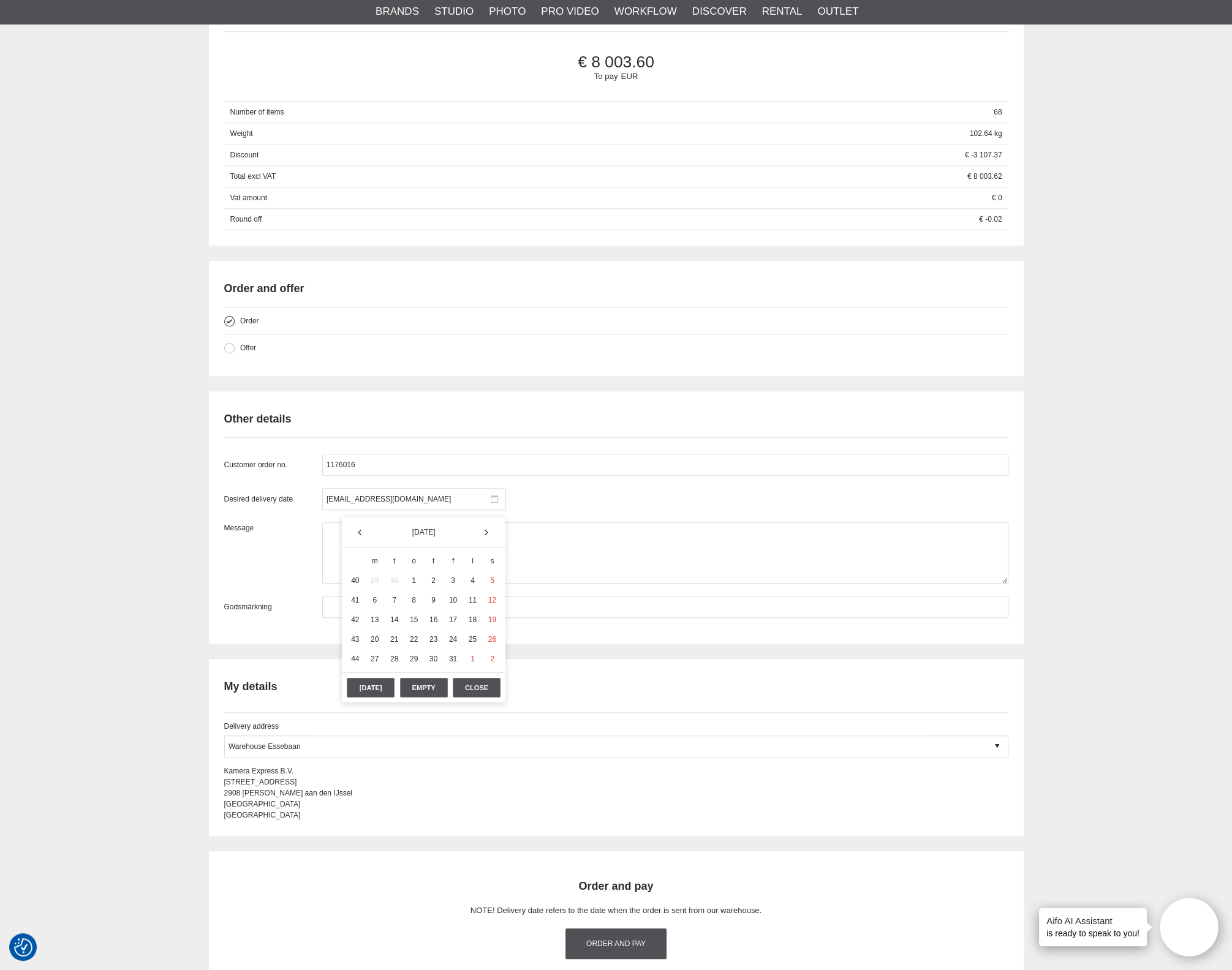
click at [330, 502] on div at bounding box center [414, 498] width 184 height 22
click at [372, 684] on div "Today" at bounding box center [370, 687] width 48 height 19
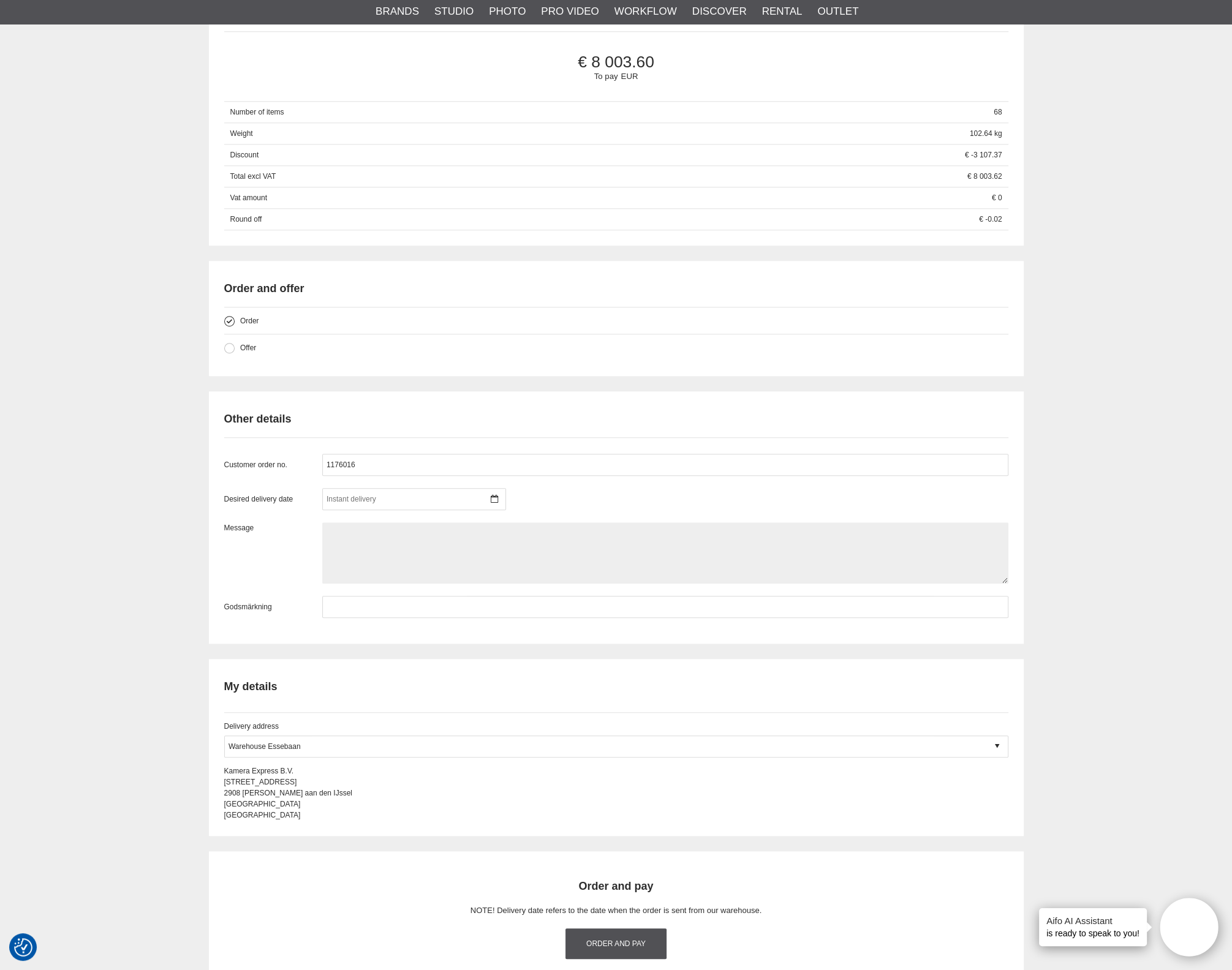
click at [593, 531] on textarea at bounding box center [665, 553] width 686 height 61
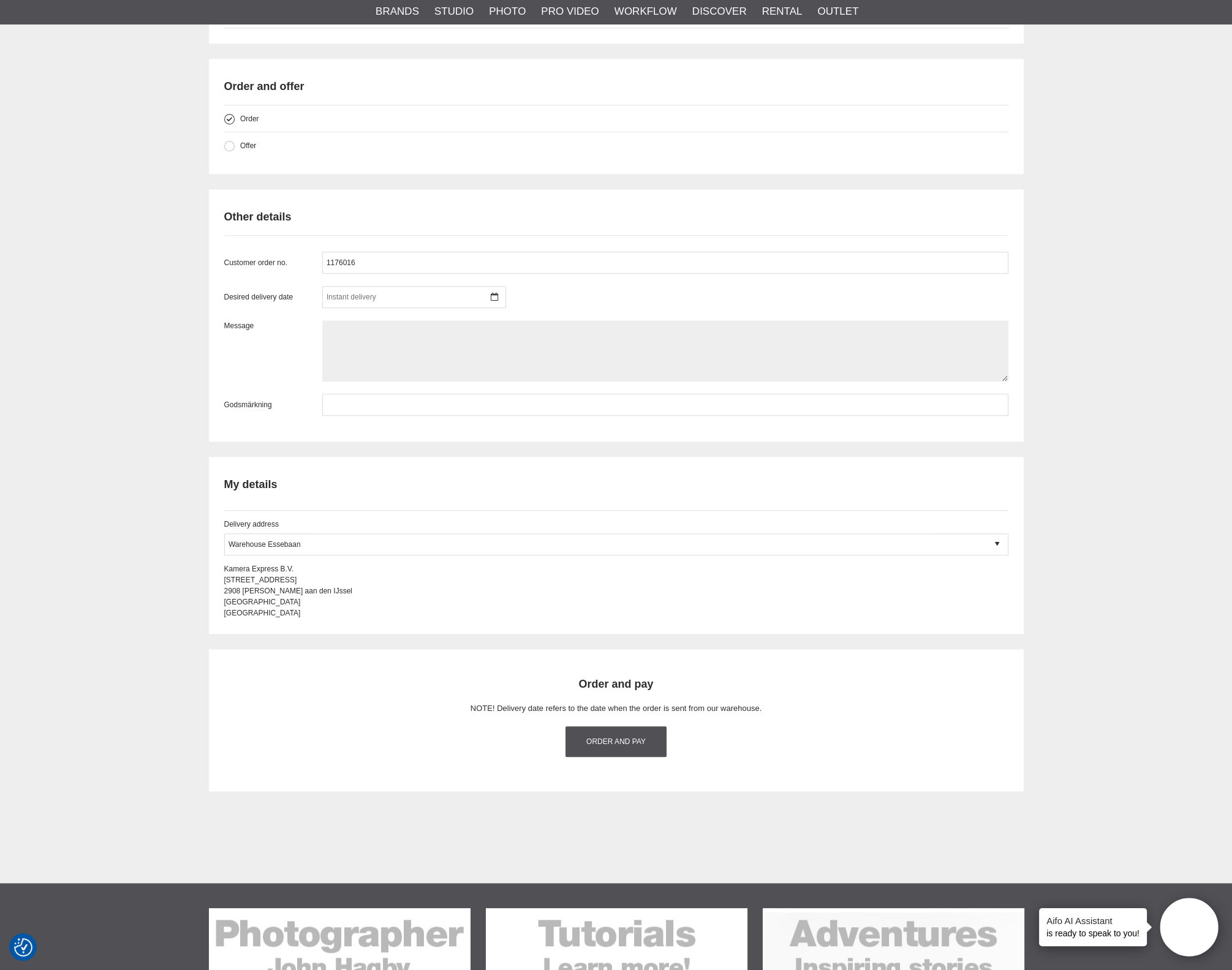
scroll to position [1760, 0]
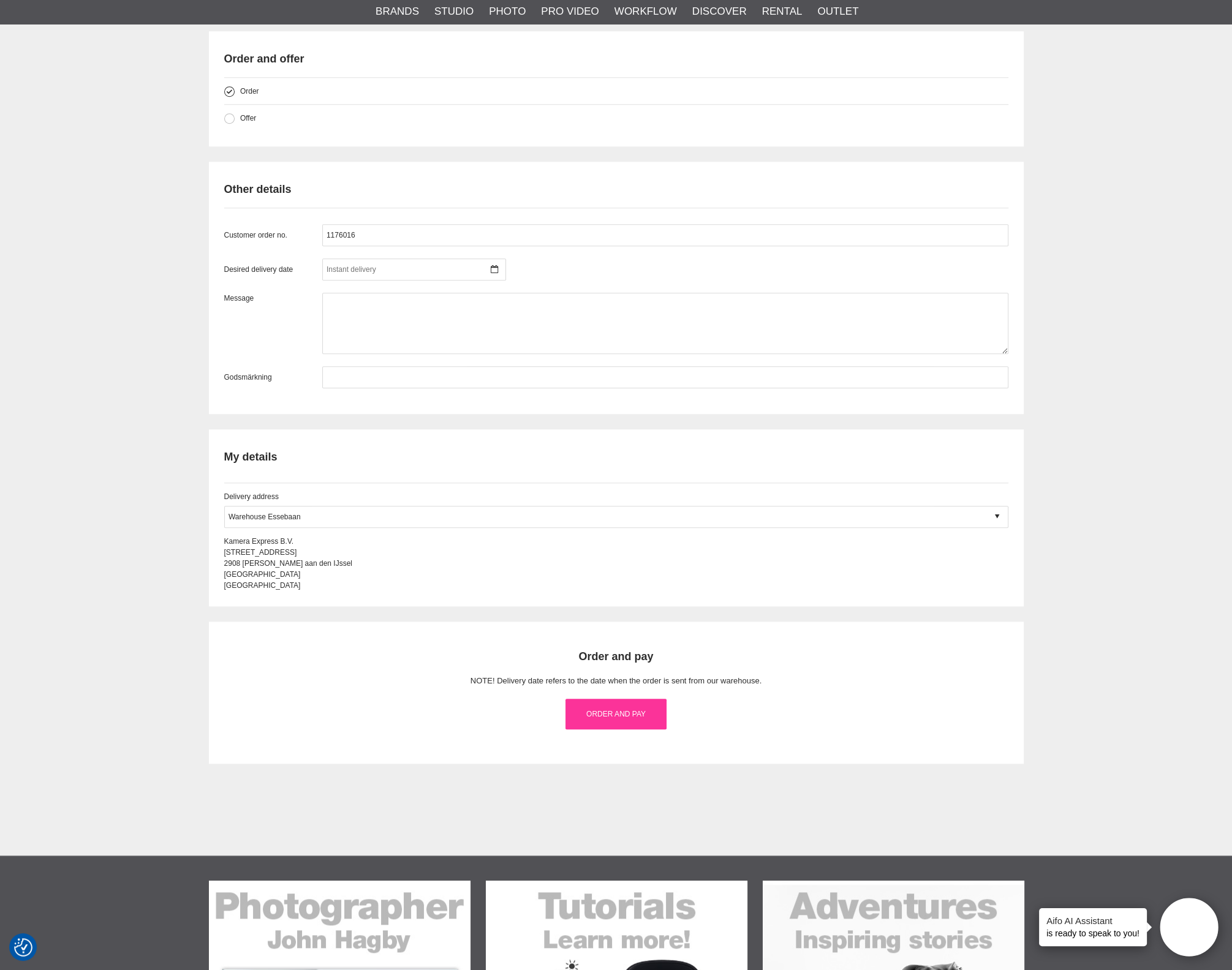
click at [620, 712] on link "Order and pay" at bounding box center [615, 714] width 101 height 31
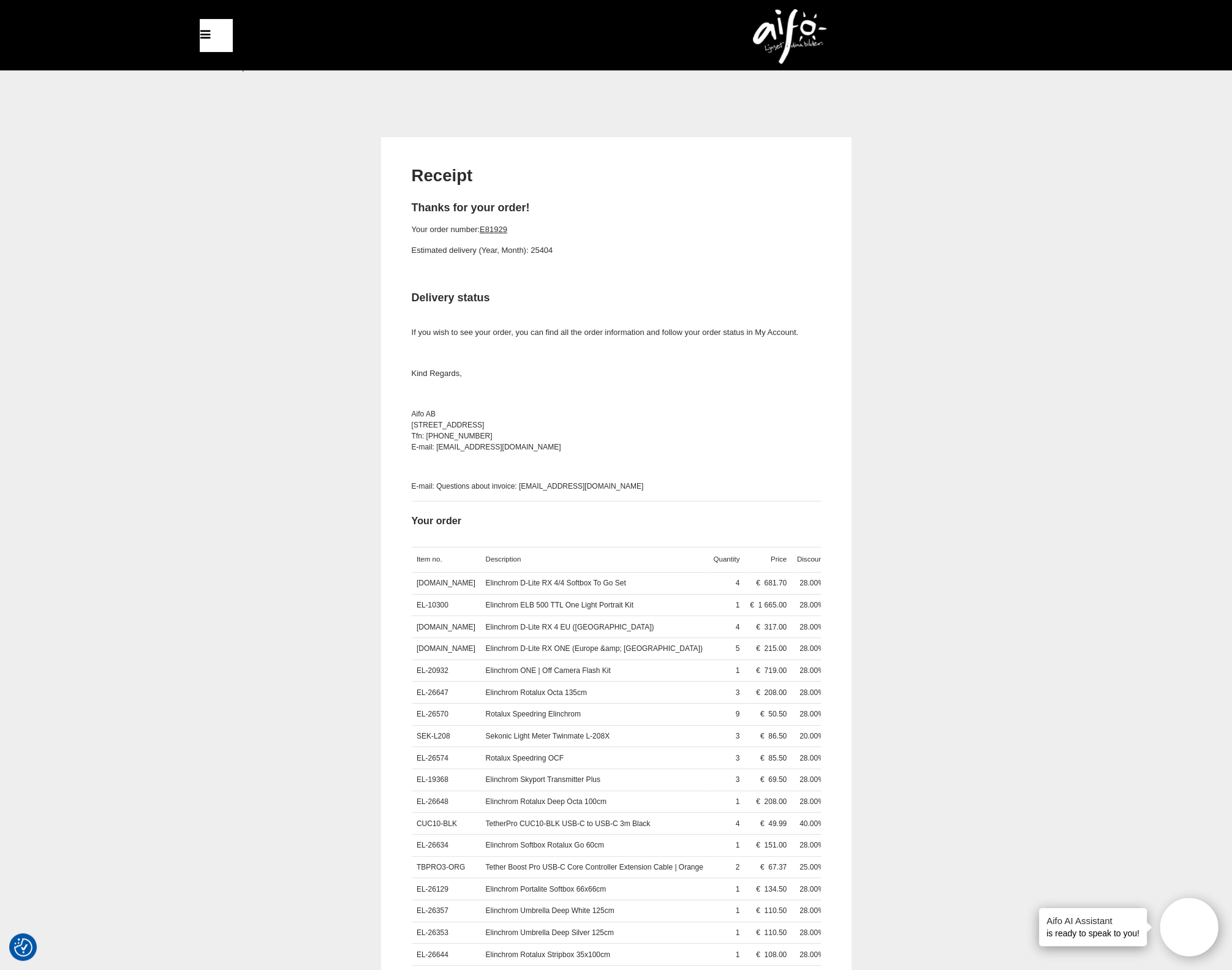
click at [789, 24] on img at bounding box center [789, 36] width 73 height 55
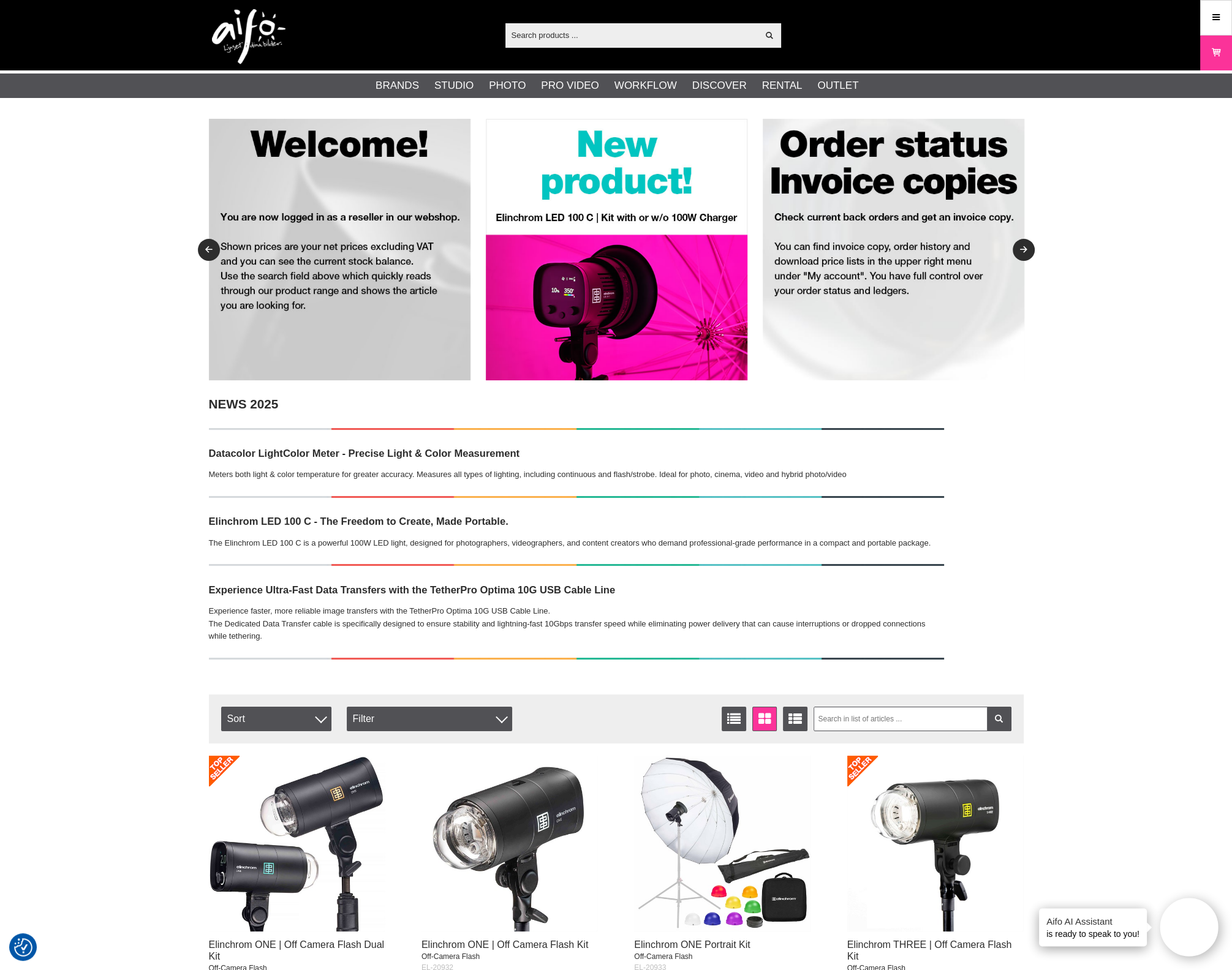
click at [1217, 17] on icon at bounding box center [1216, 18] width 11 height 14
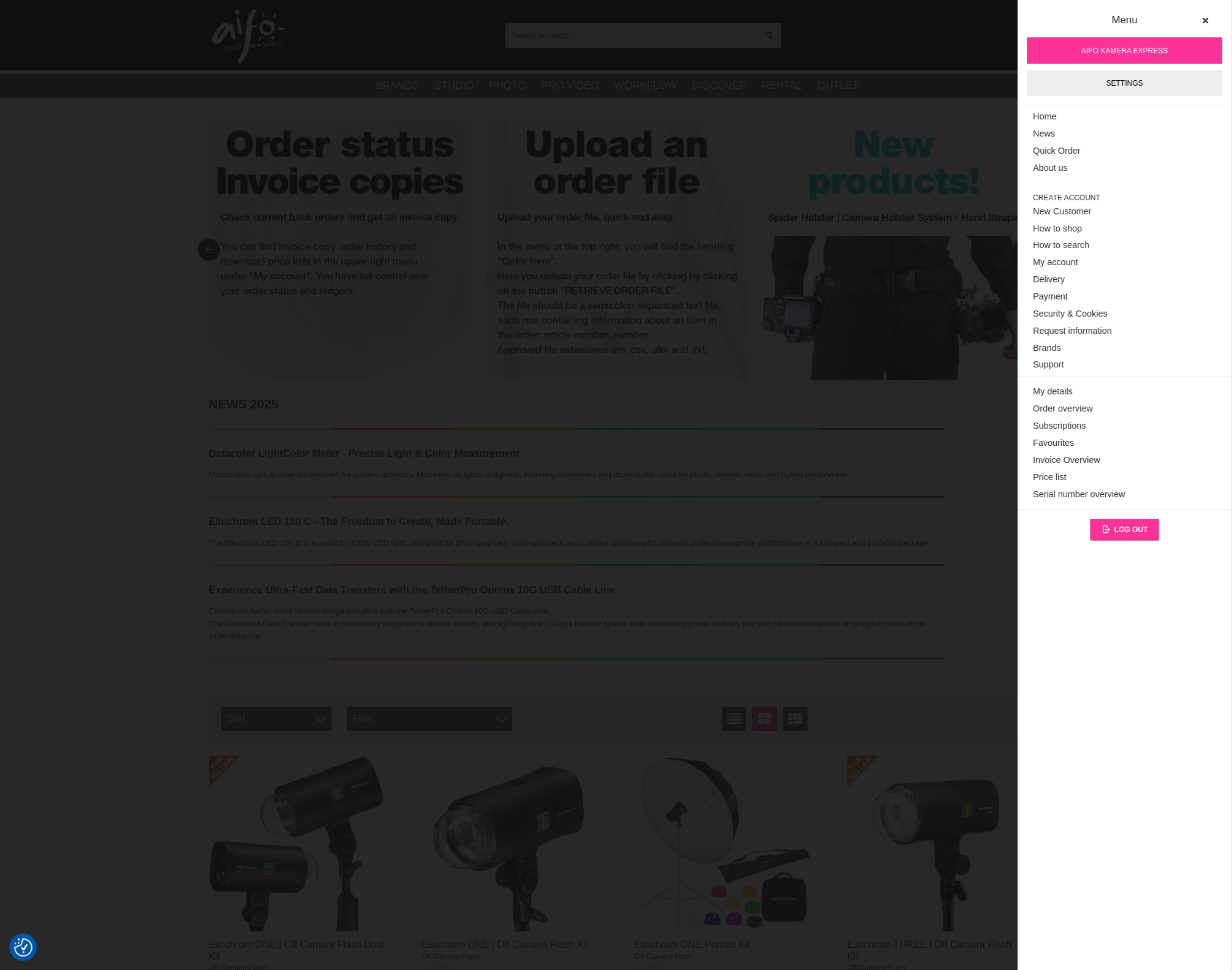
click at [1129, 521] on link "Log out" at bounding box center [1124, 529] width 70 height 22
